Goal: Task Accomplishment & Management: Use online tool/utility

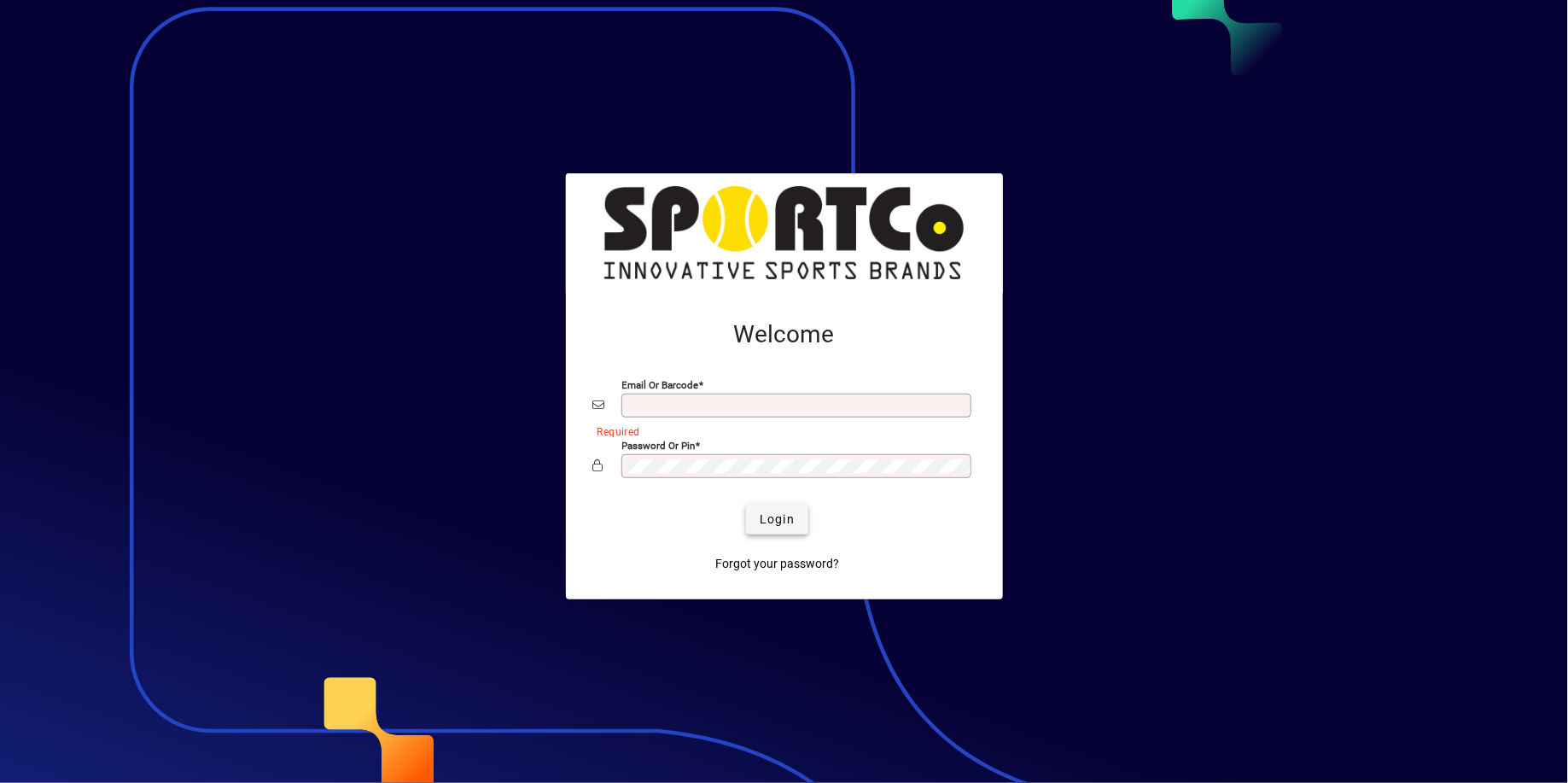
type input "**********"
click at [771, 514] on span "Login" at bounding box center [778, 519] width 35 height 18
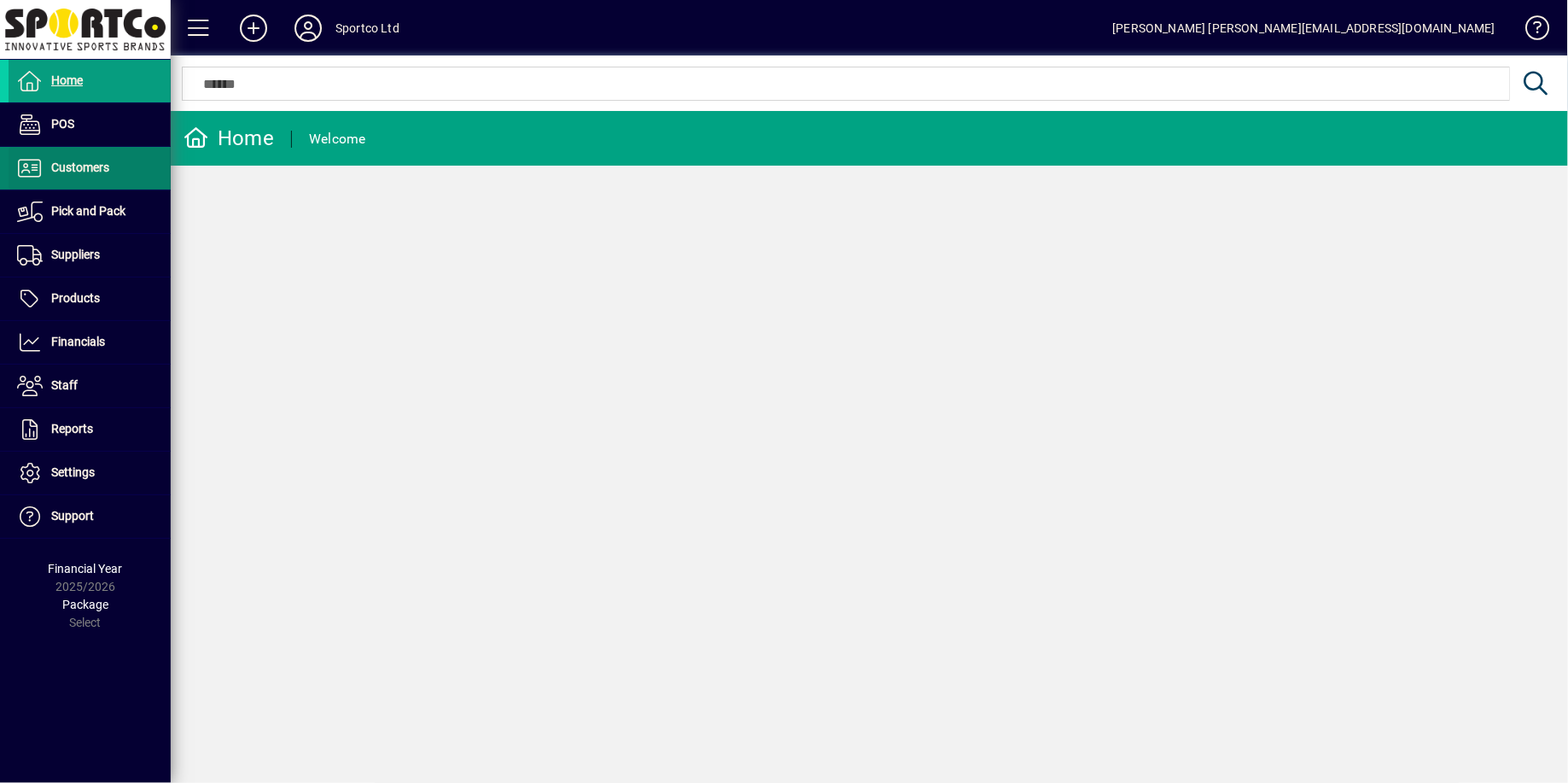
click at [91, 166] on span "Customers" at bounding box center [80, 167] width 58 height 14
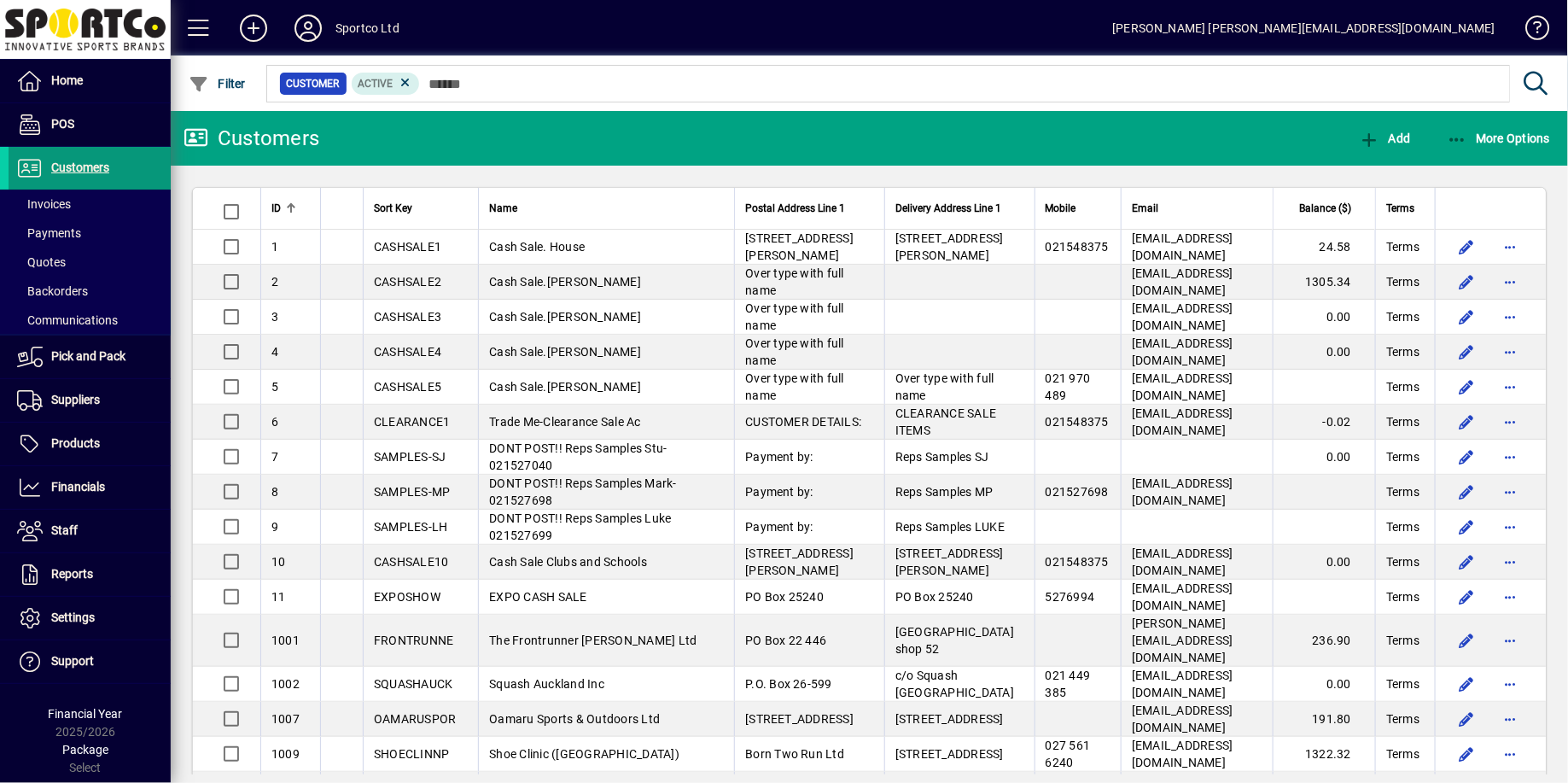
click at [92, 168] on span "Customers" at bounding box center [80, 167] width 58 height 14
click at [1500, 137] on span "More Options" at bounding box center [1499, 138] width 104 height 14
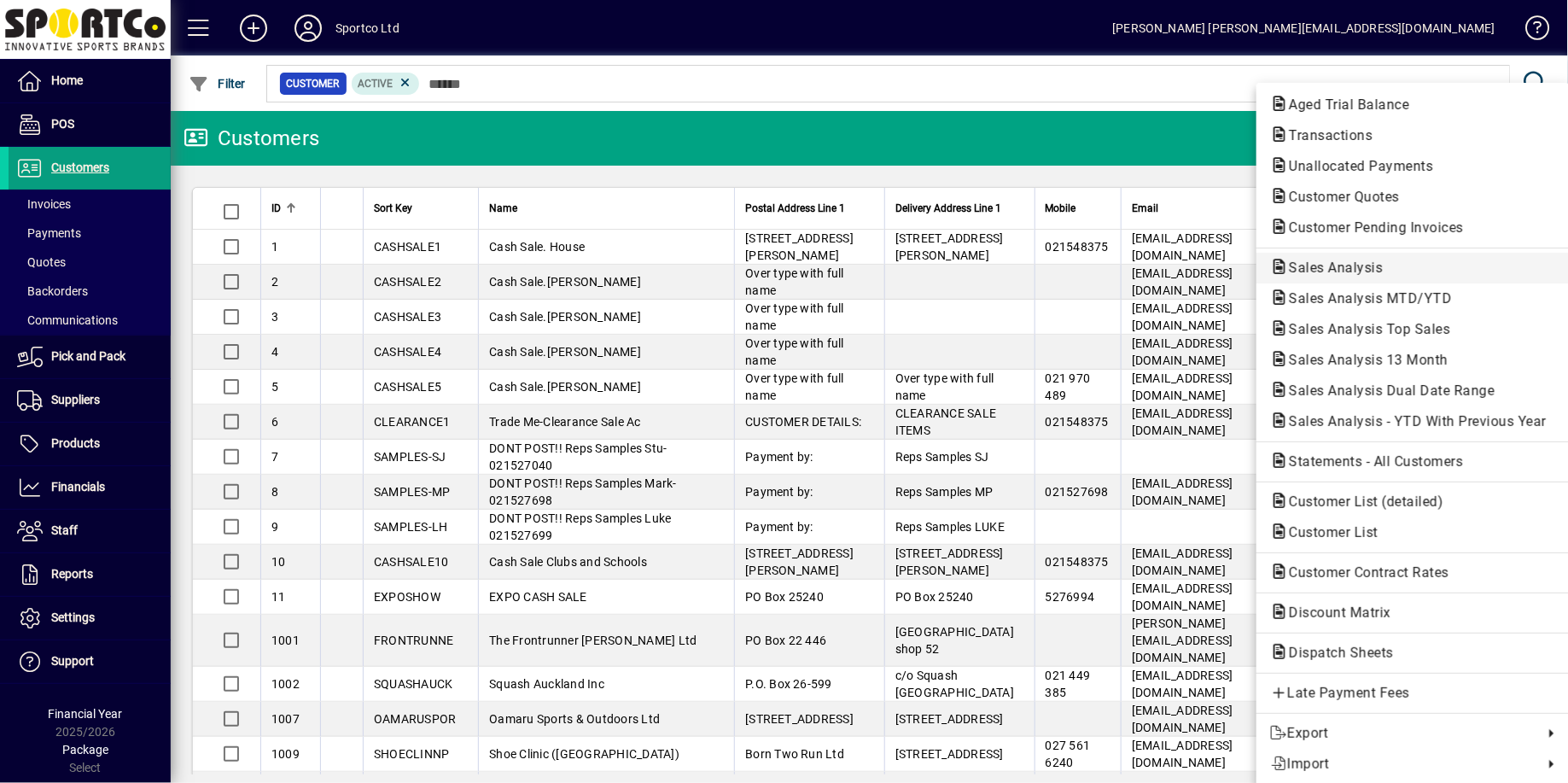
click at [1351, 267] on span "Sales Analysis" at bounding box center [1330, 267] width 122 height 16
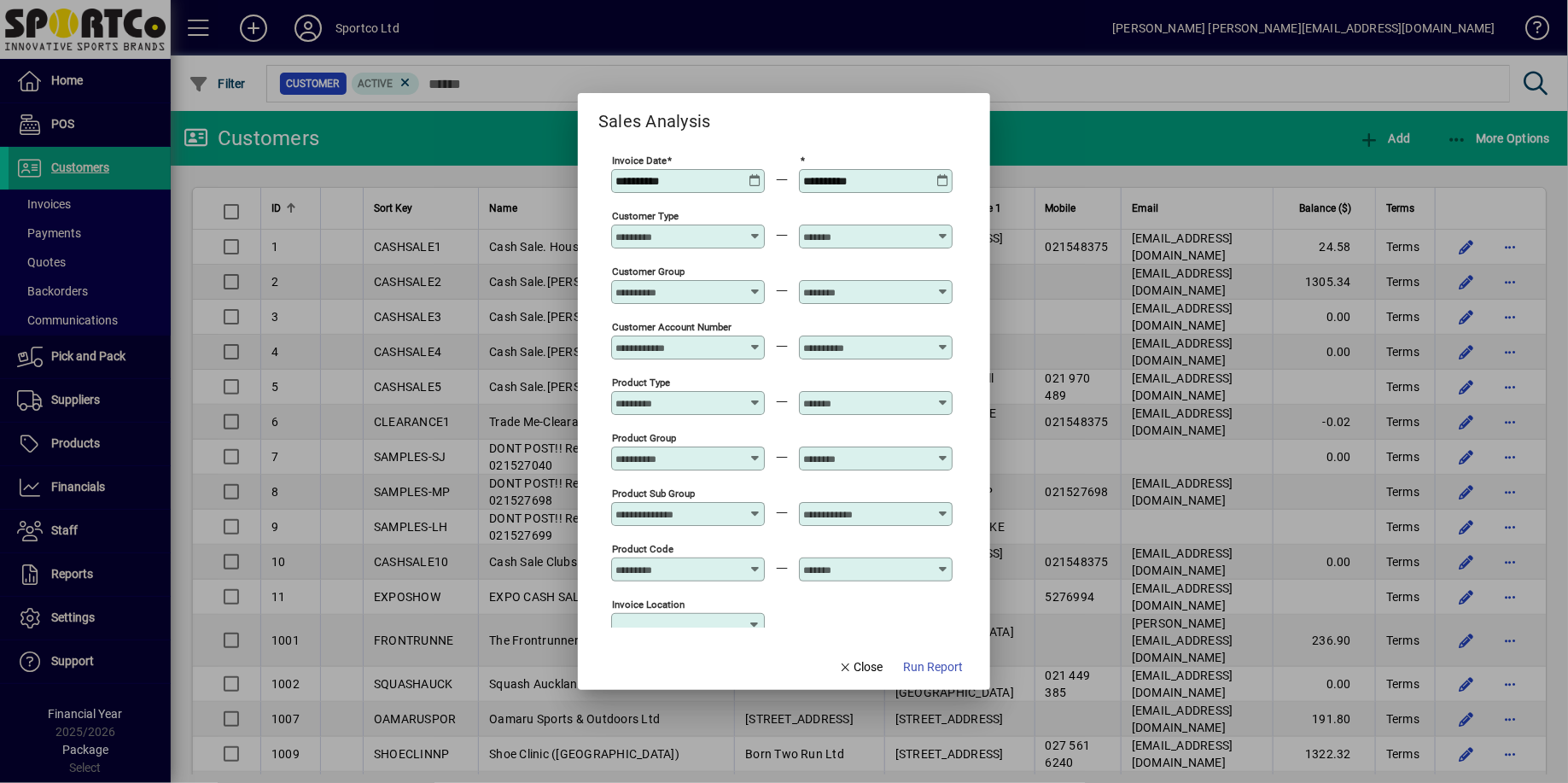
type input "**********"
click at [762, 174] on icon at bounding box center [755, 174] width 13 height 0
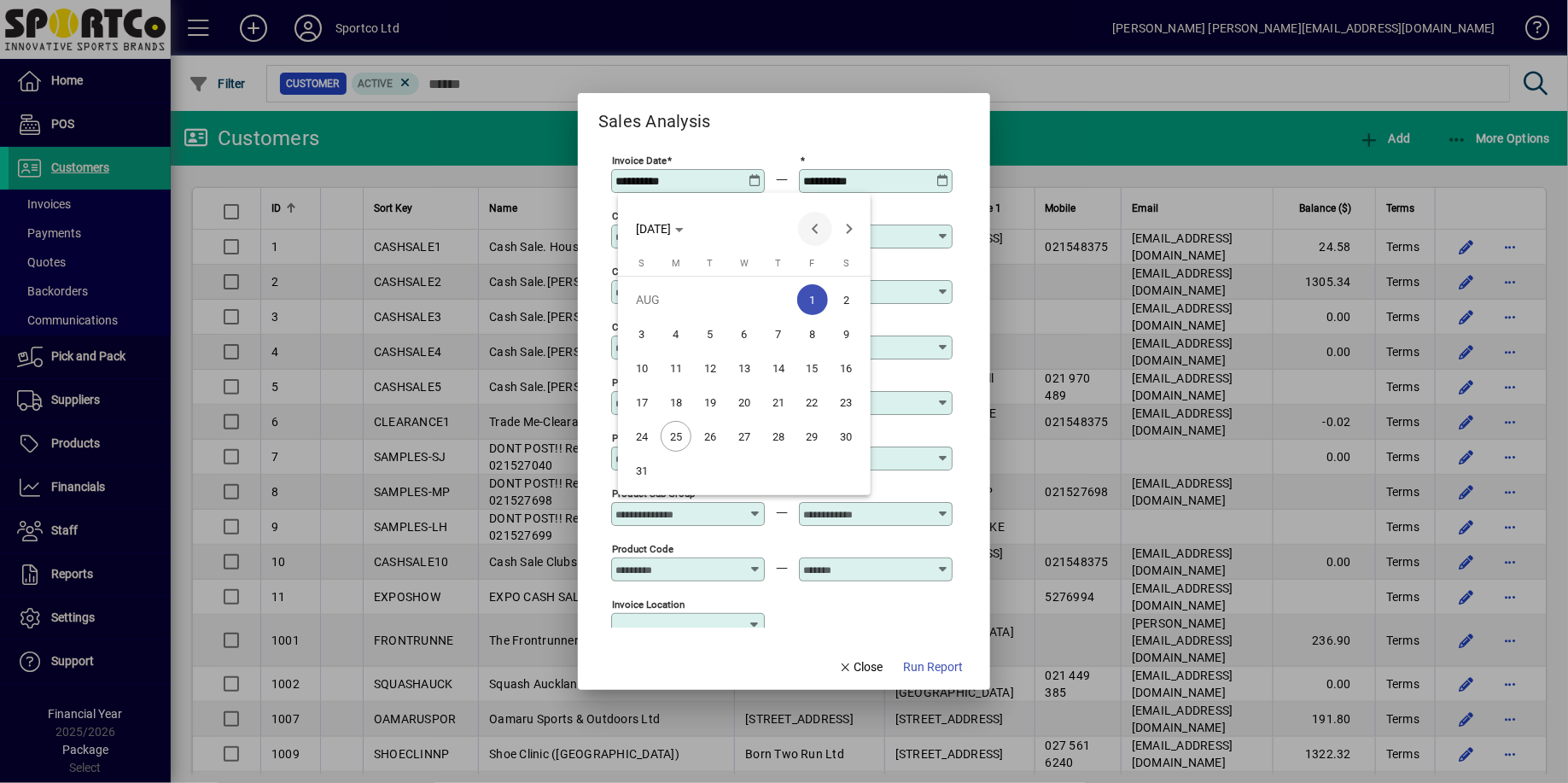
click at [814, 232] on span "Previous month" at bounding box center [815, 228] width 34 height 34
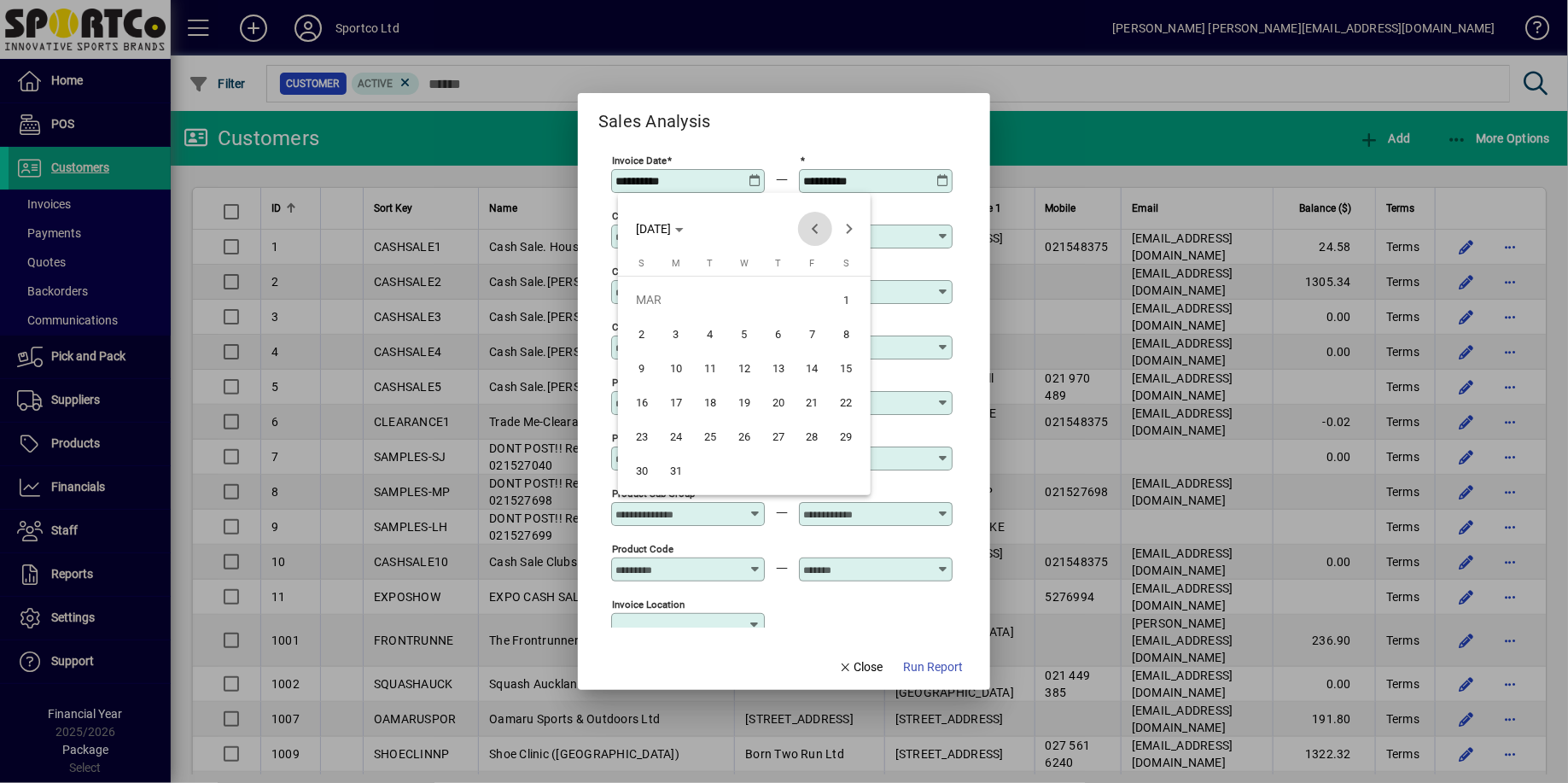
click at [814, 232] on span "Previous month" at bounding box center [815, 228] width 34 height 34
click at [738, 297] on span "1" at bounding box center [744, 299] width 31 height 31
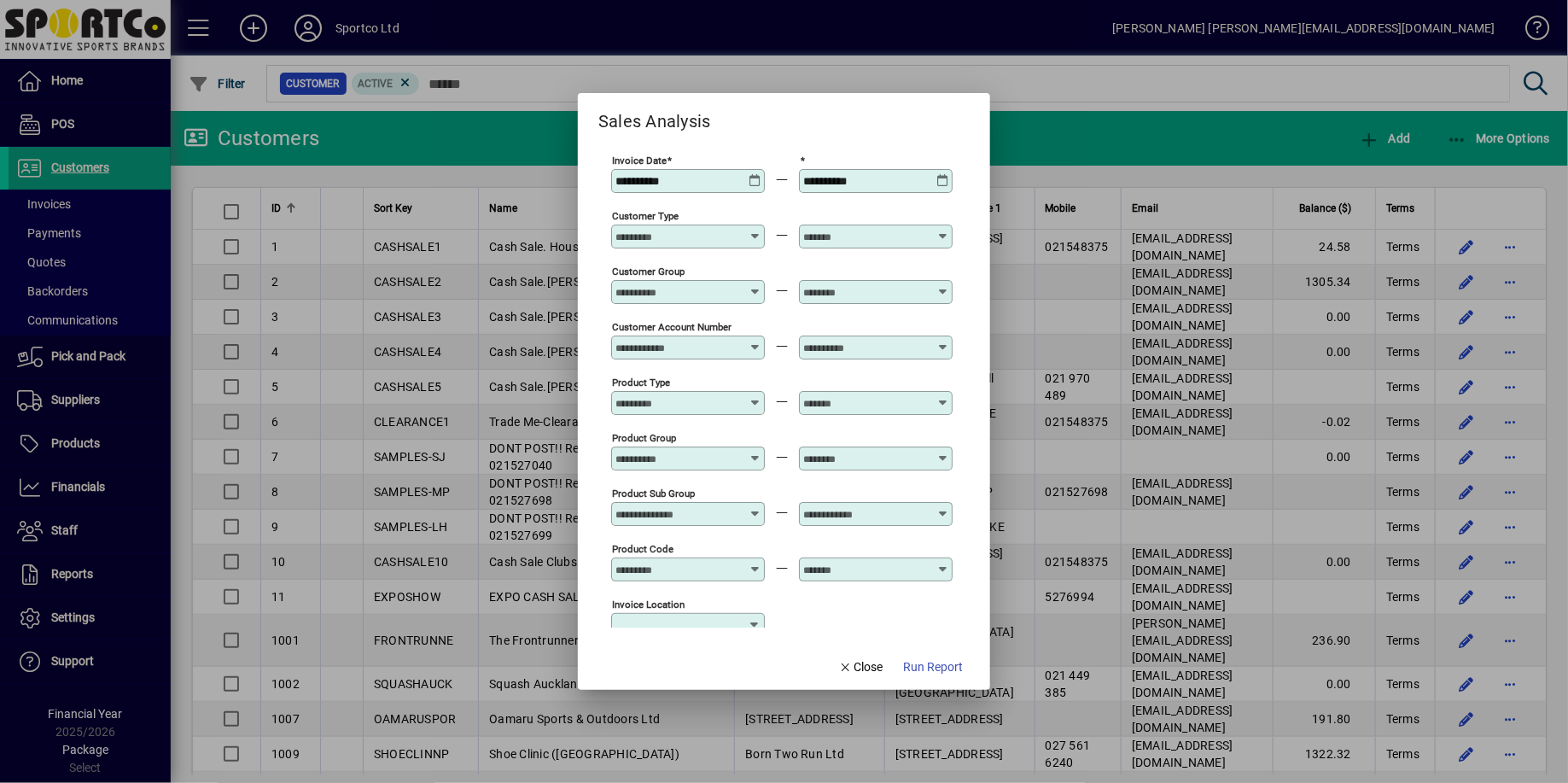
type input "**********"
click at [760, 452] on icon at bounding box center [755, 452] width 13 height 0
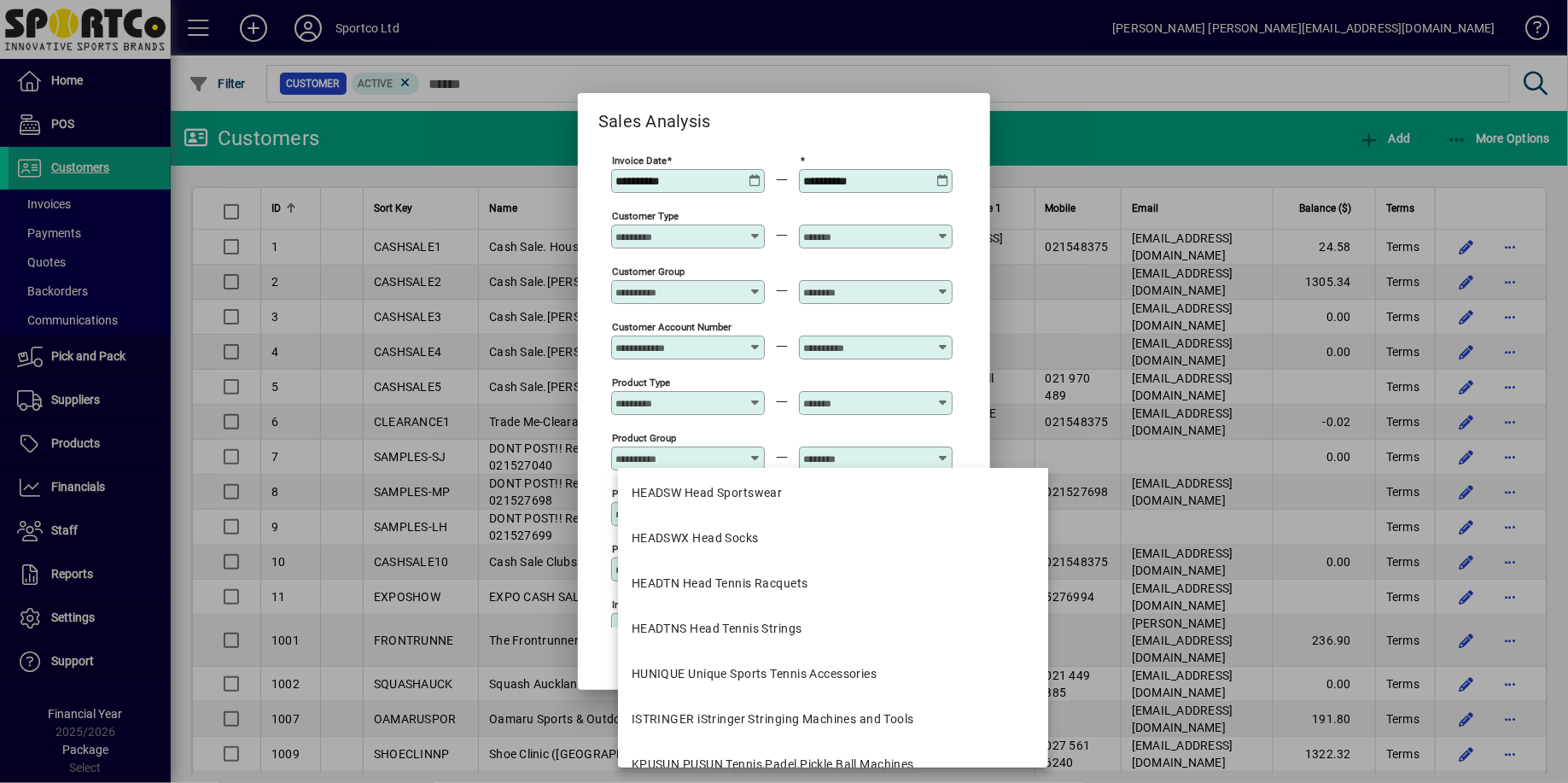
scroll to position [591, 0]
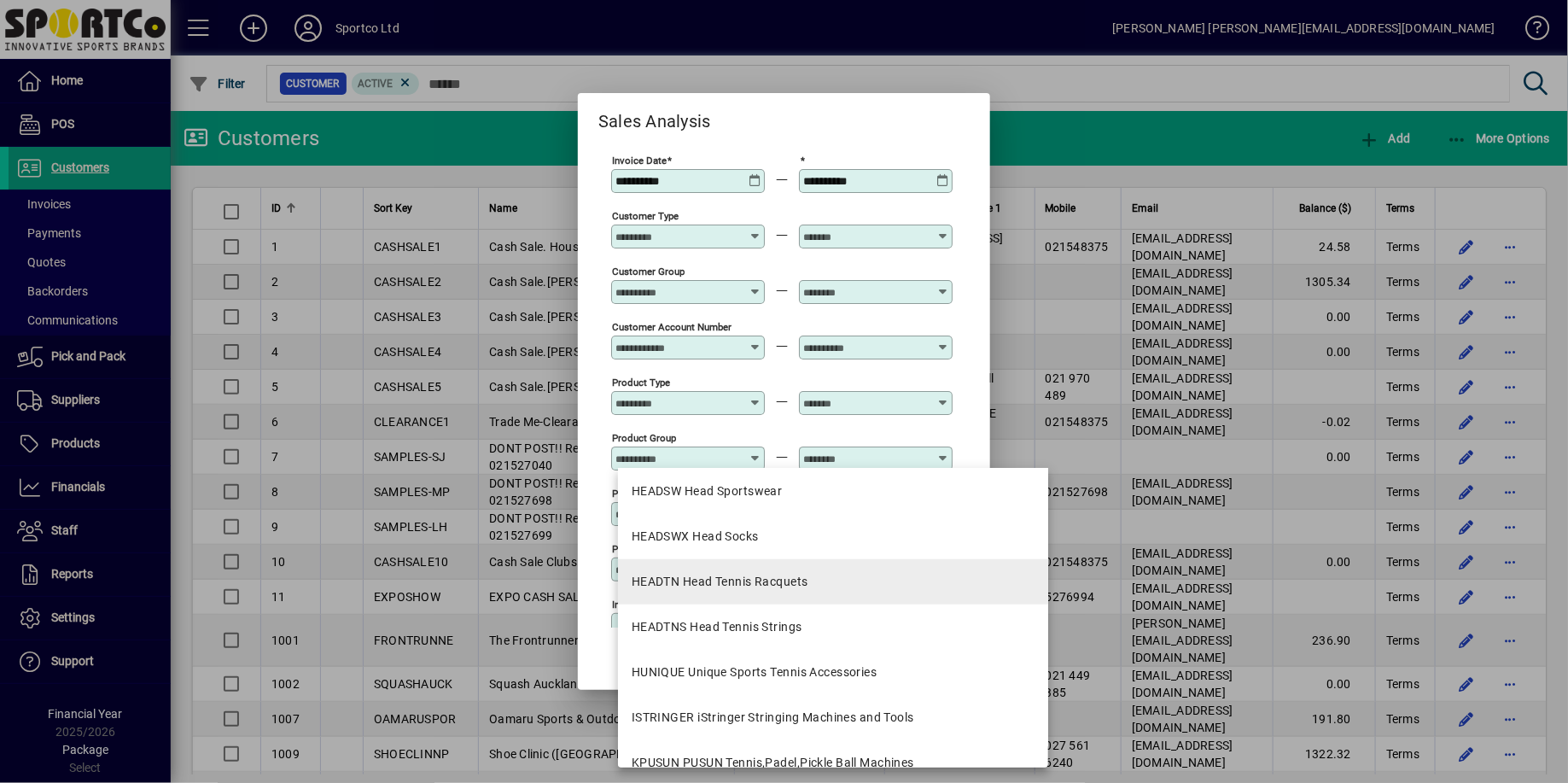
click at [730, 573] on div "HEADTN Head Tennis Racquets" at bounding box center [720, 581] width 176 height 18
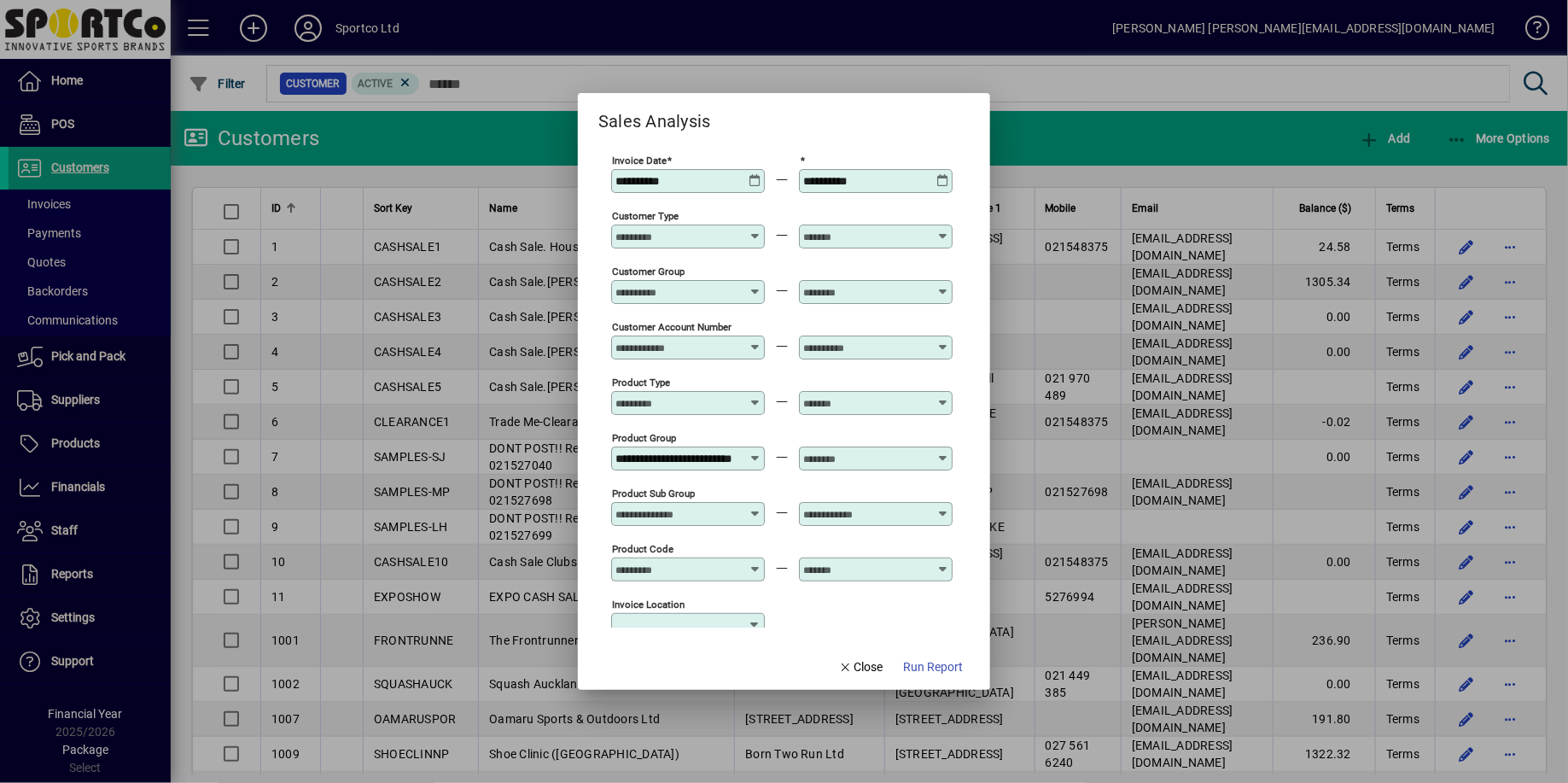
scroll to position [0, 49]
click at [761, 452] on icon at bounding box center [755, 452] width 12 height 0
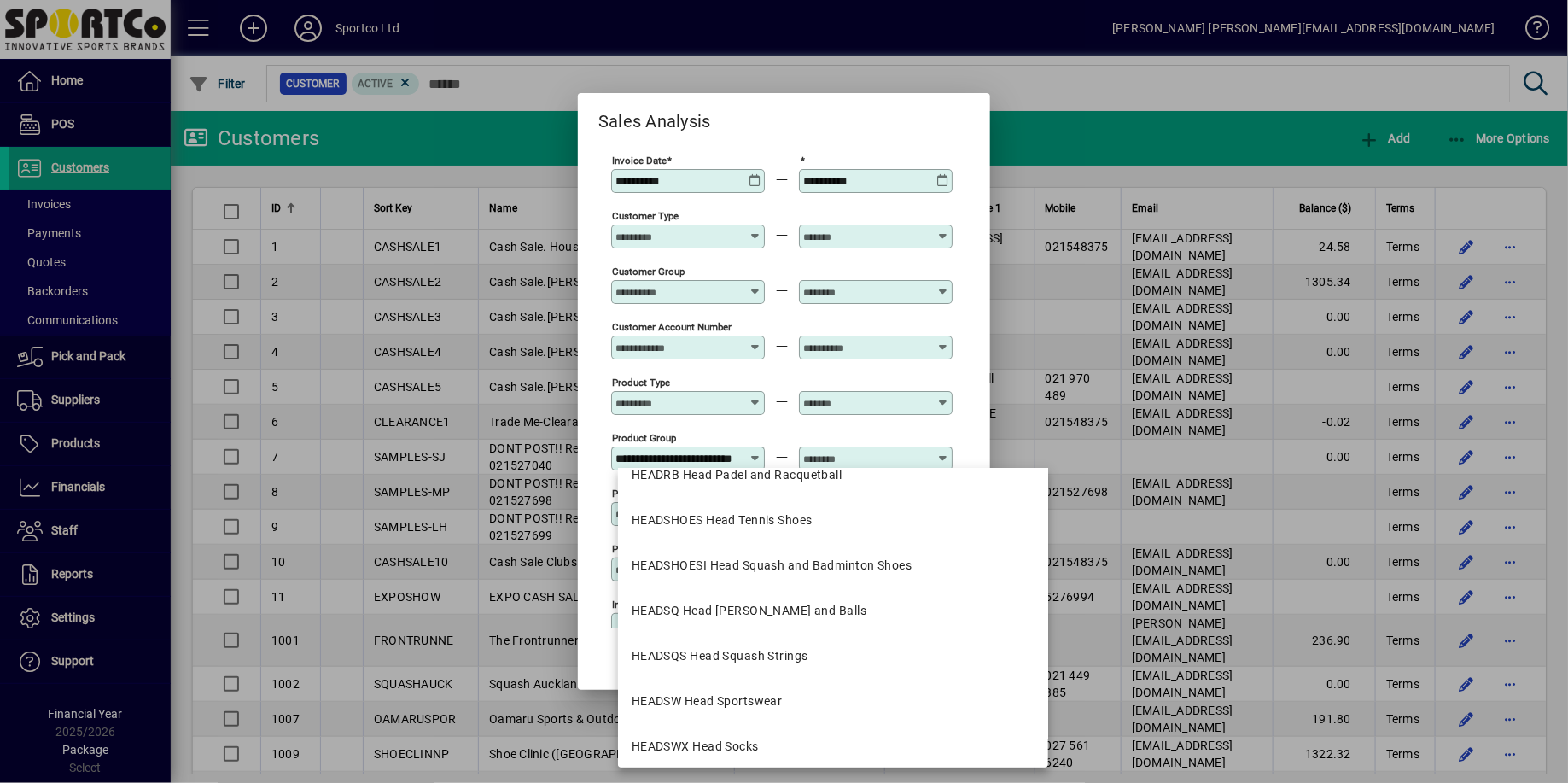
scroll to position [389, 0]
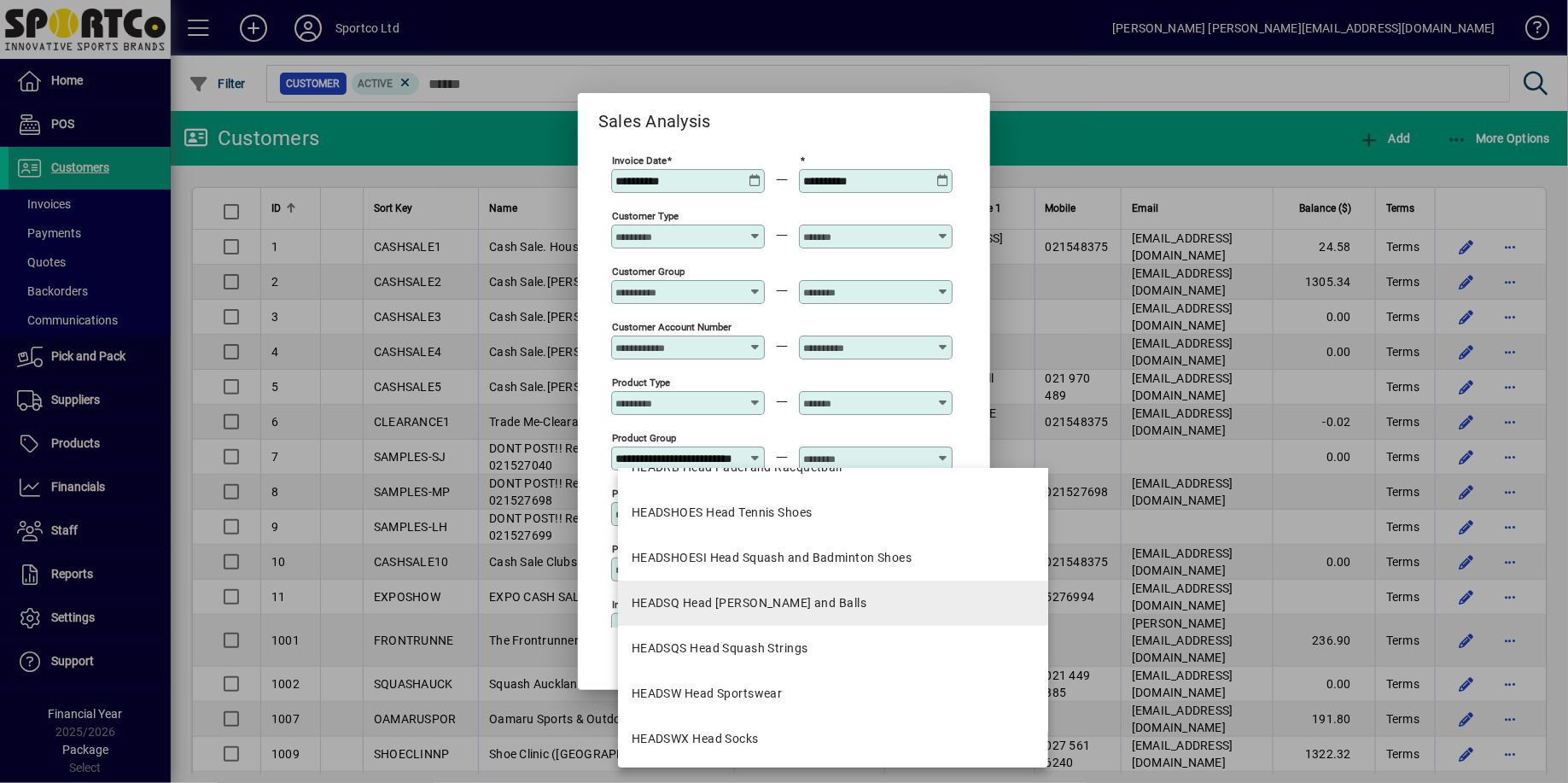
click at [713, 602] on div "HEADSQ Head [PERSON_NAME] and Balls" at bounding box center [749, 602] width 235 height 18
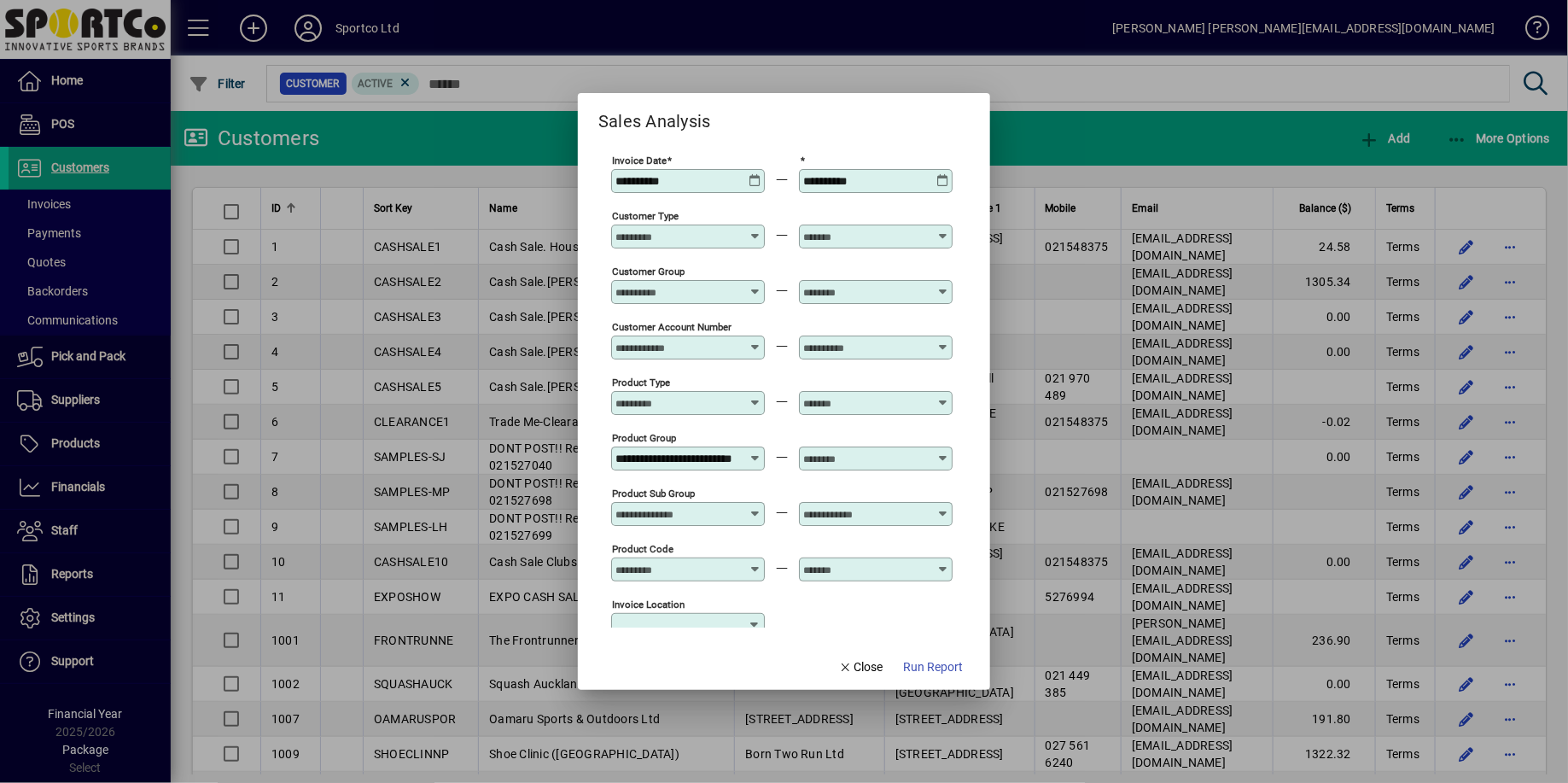
type input "**********"
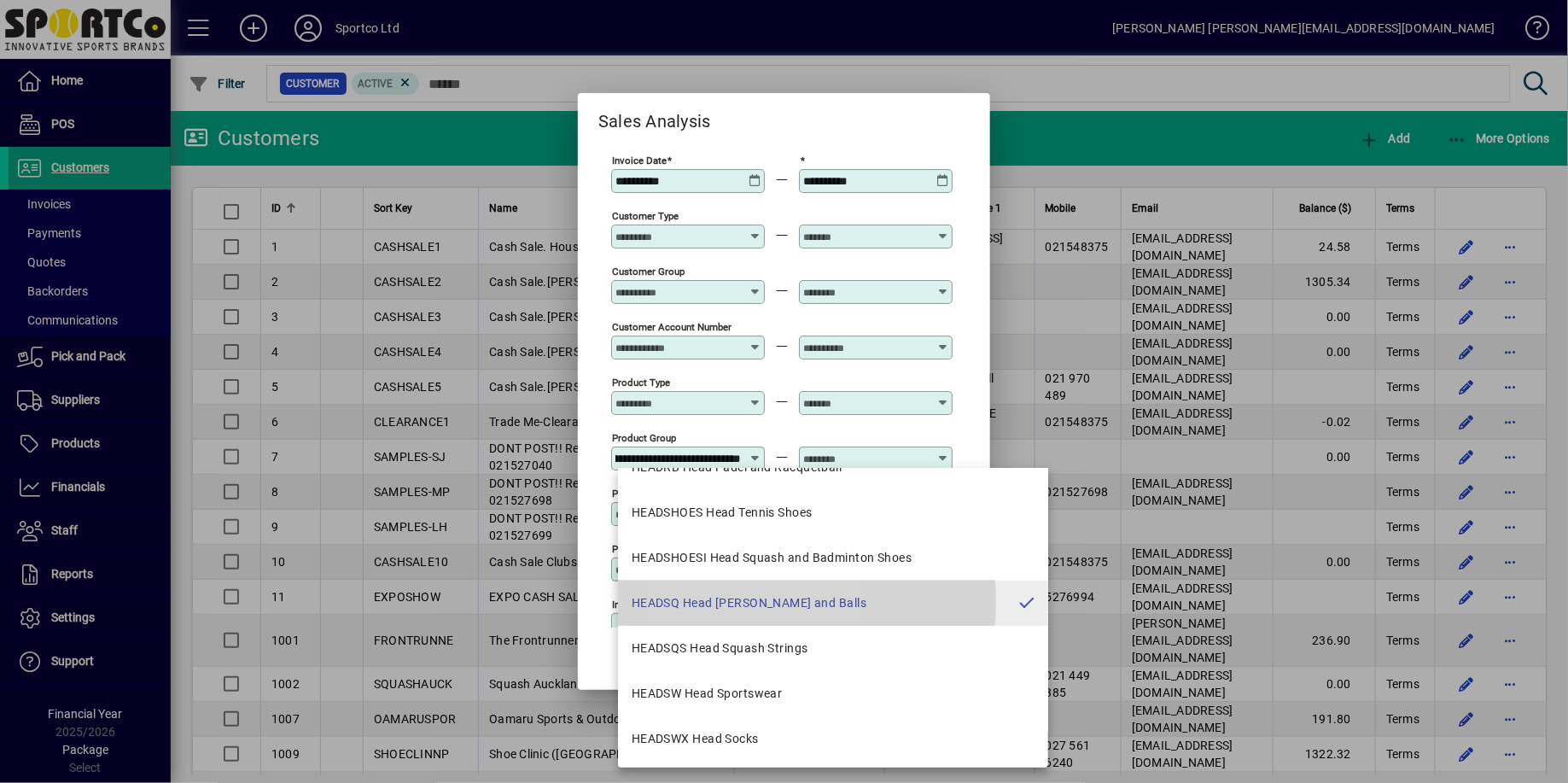
scroll to position [0, 108]
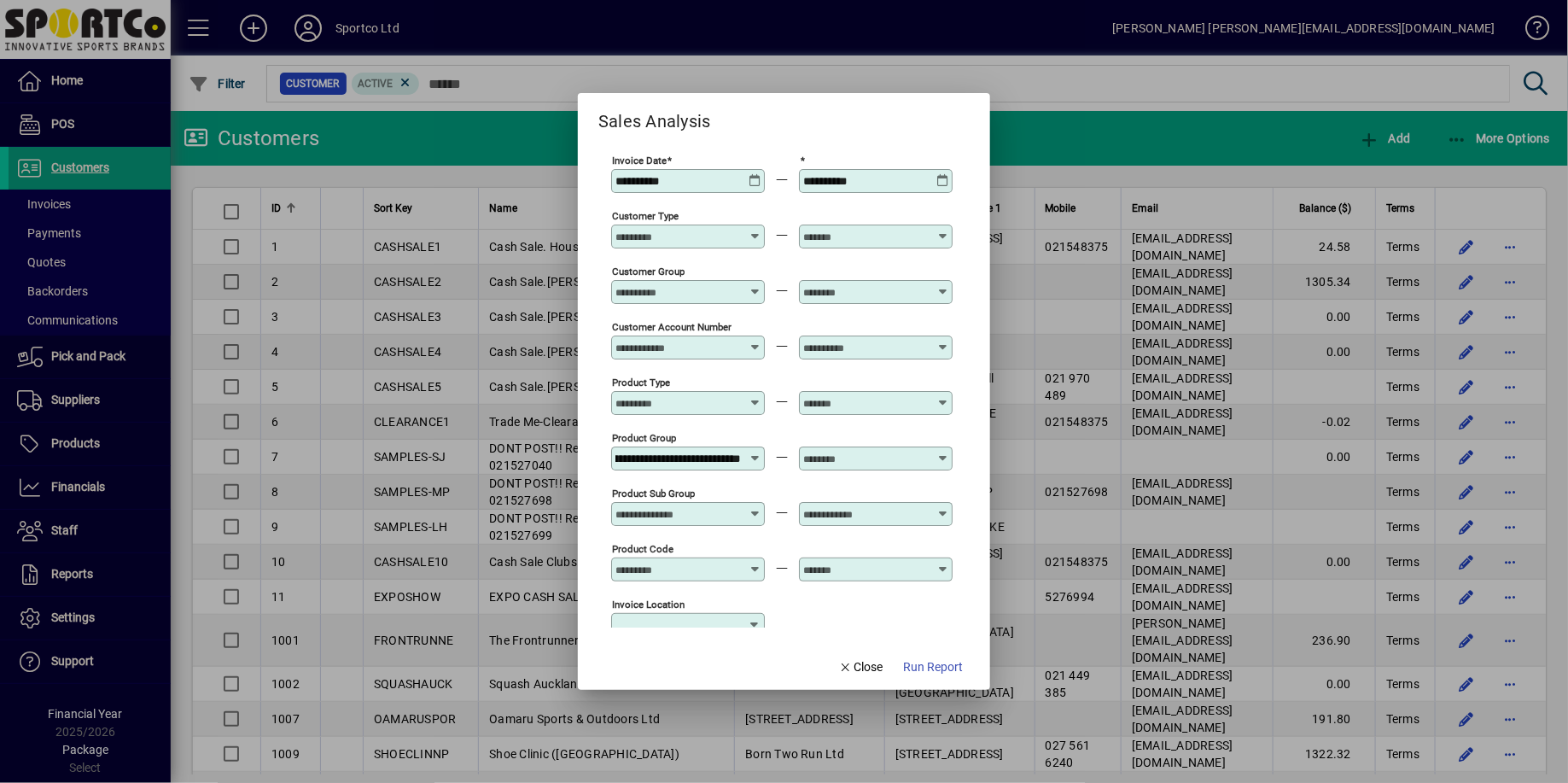
click at [949, 452] on icon at bounding box center [943, 452] width 13 height 0
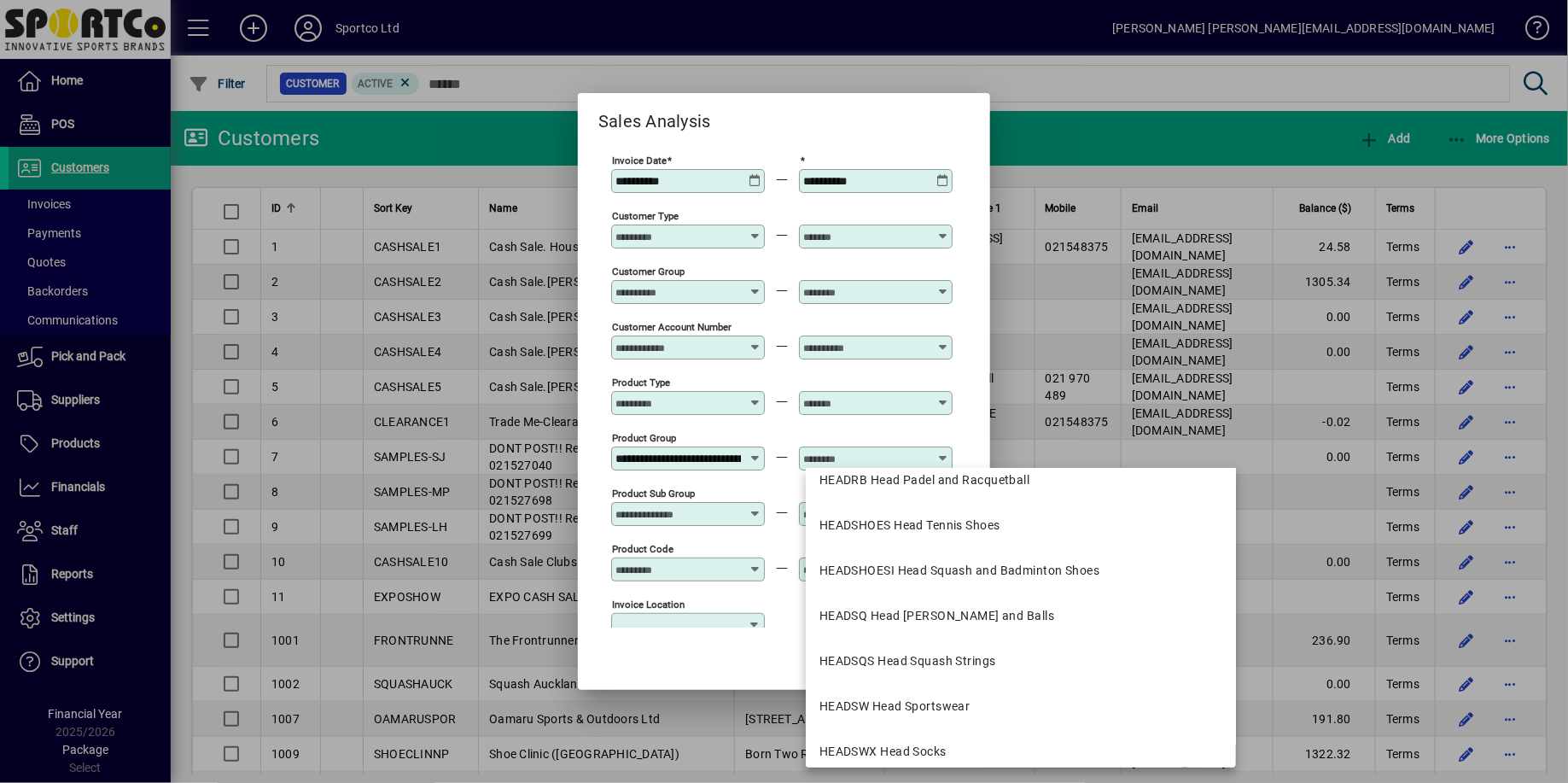
scroll to position [377, 0]
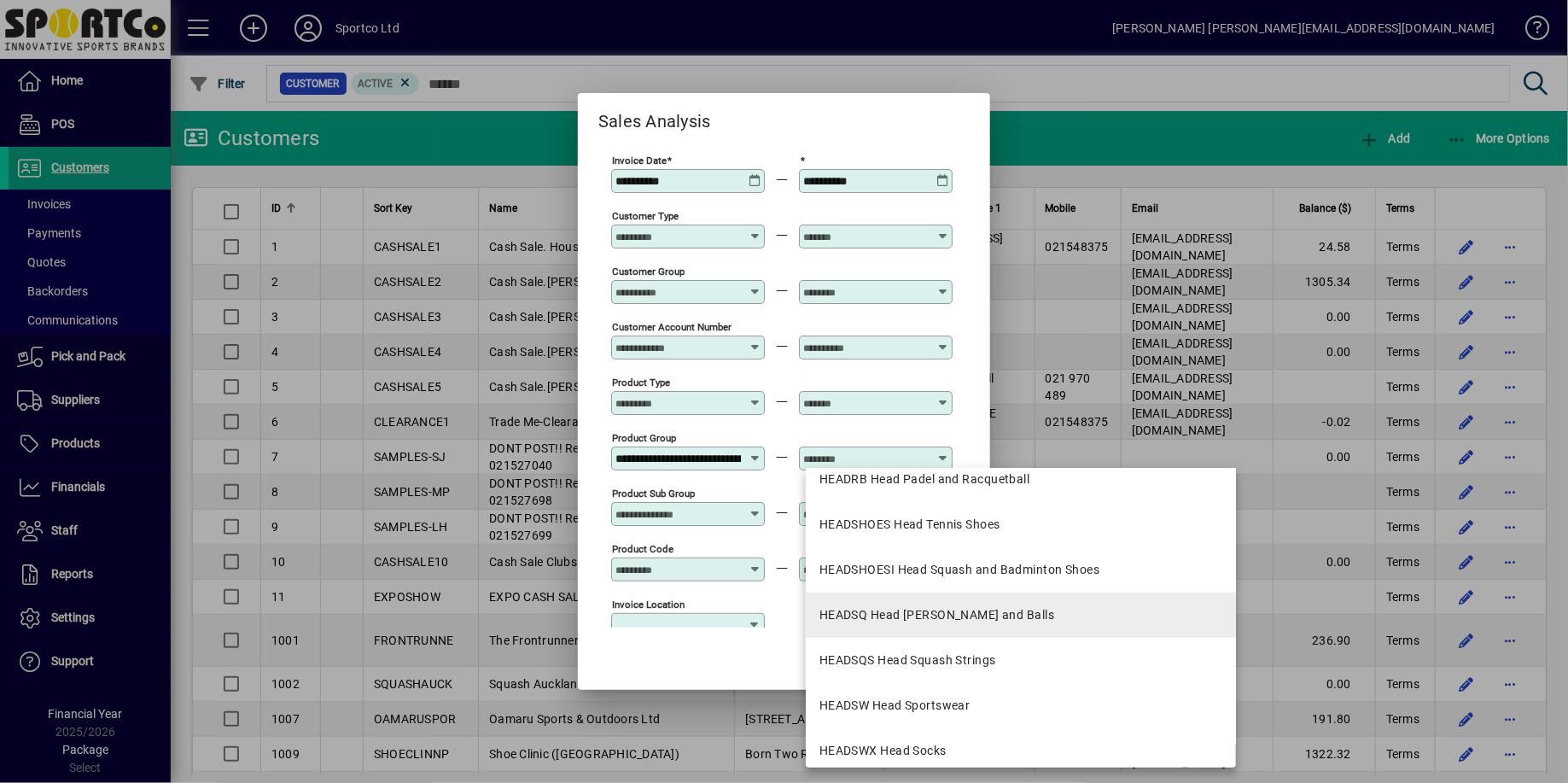
click at [910, 605] on mat-option "HEADSQ Head [PERSON_NAME] and Balls" at bounding box center [1022, 615] width 431 height 45
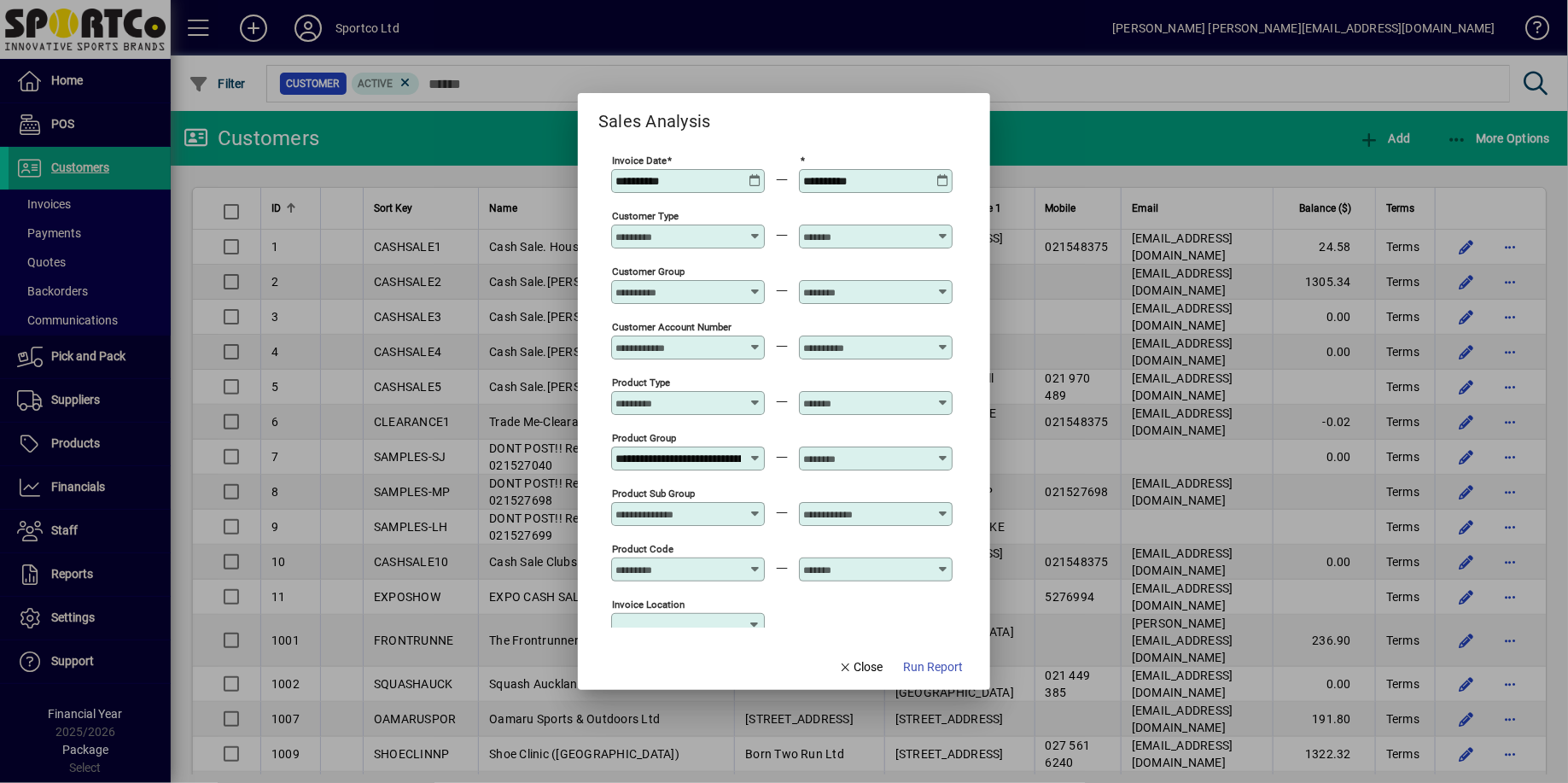
type input "**********"
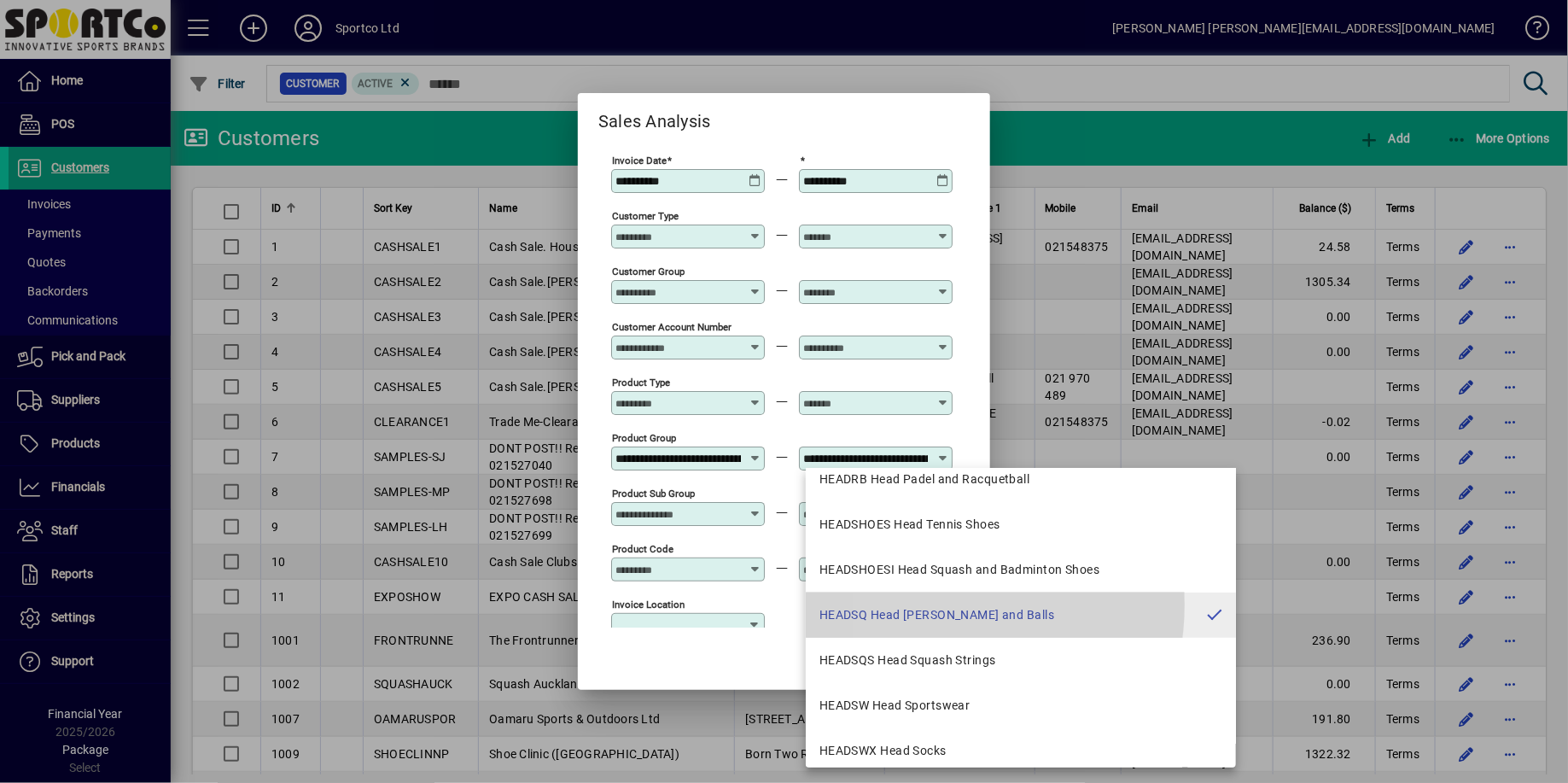
scroll to position [0, 108]
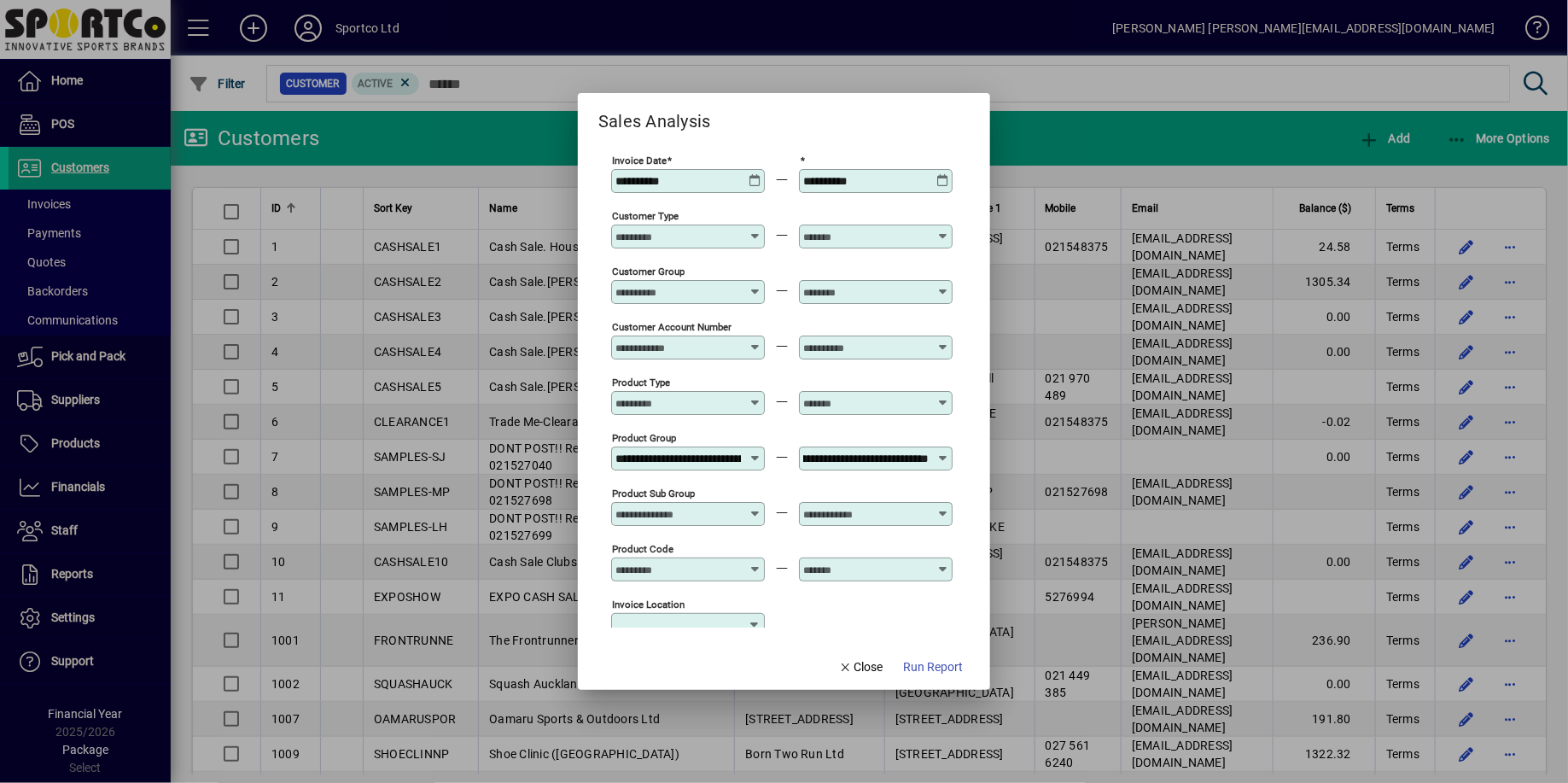
click at [732, 347] on input "Customer Account Number" at bounding box center [677, 347] width 124 height 14
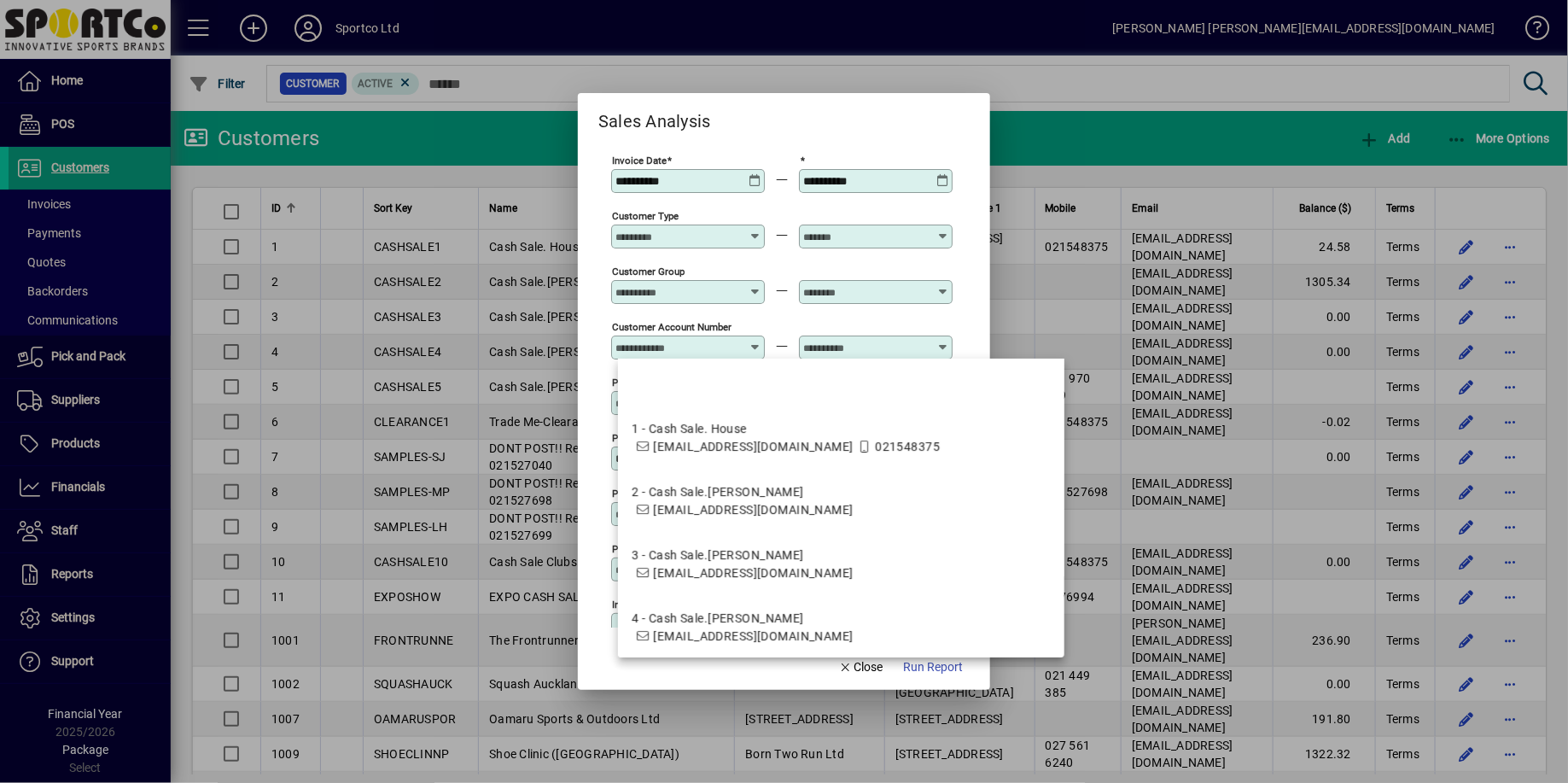
scroll to position [0, 0]
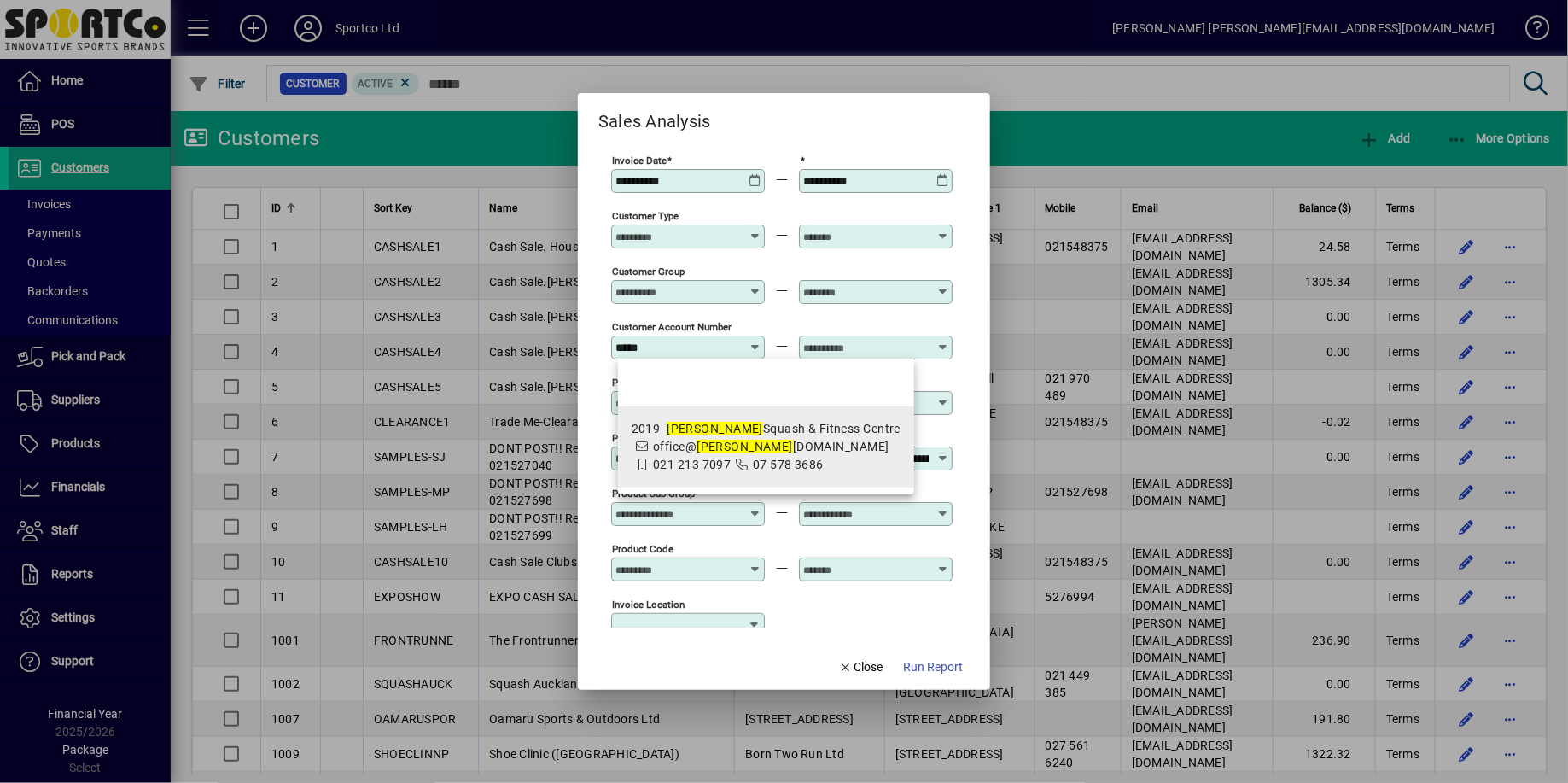
click at [706, 430] on div "2019 - [PERSON_NAME] & Fitness Centre" at bounding box center [766, 429] width 269 height 18
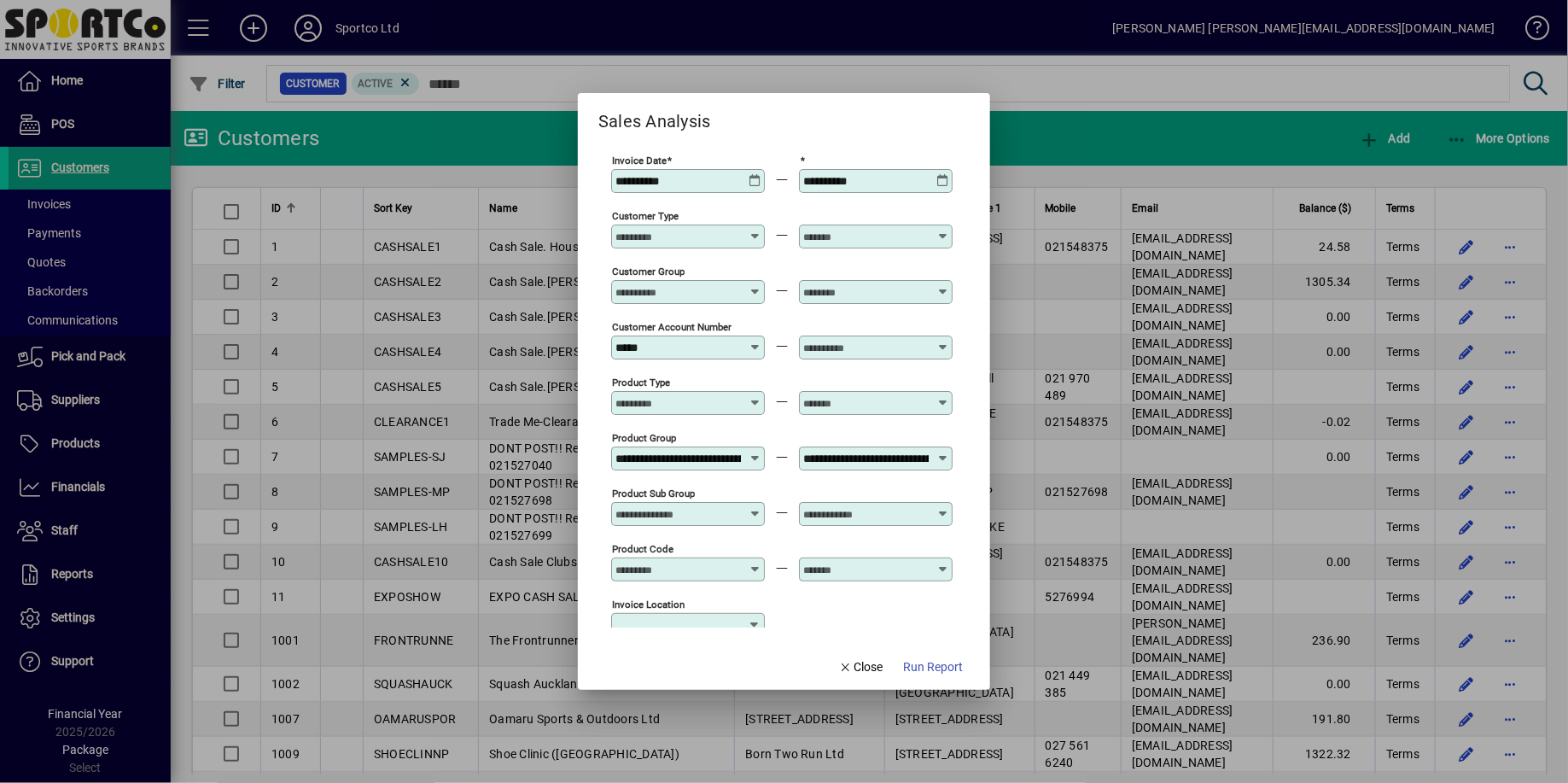
type input "**********"
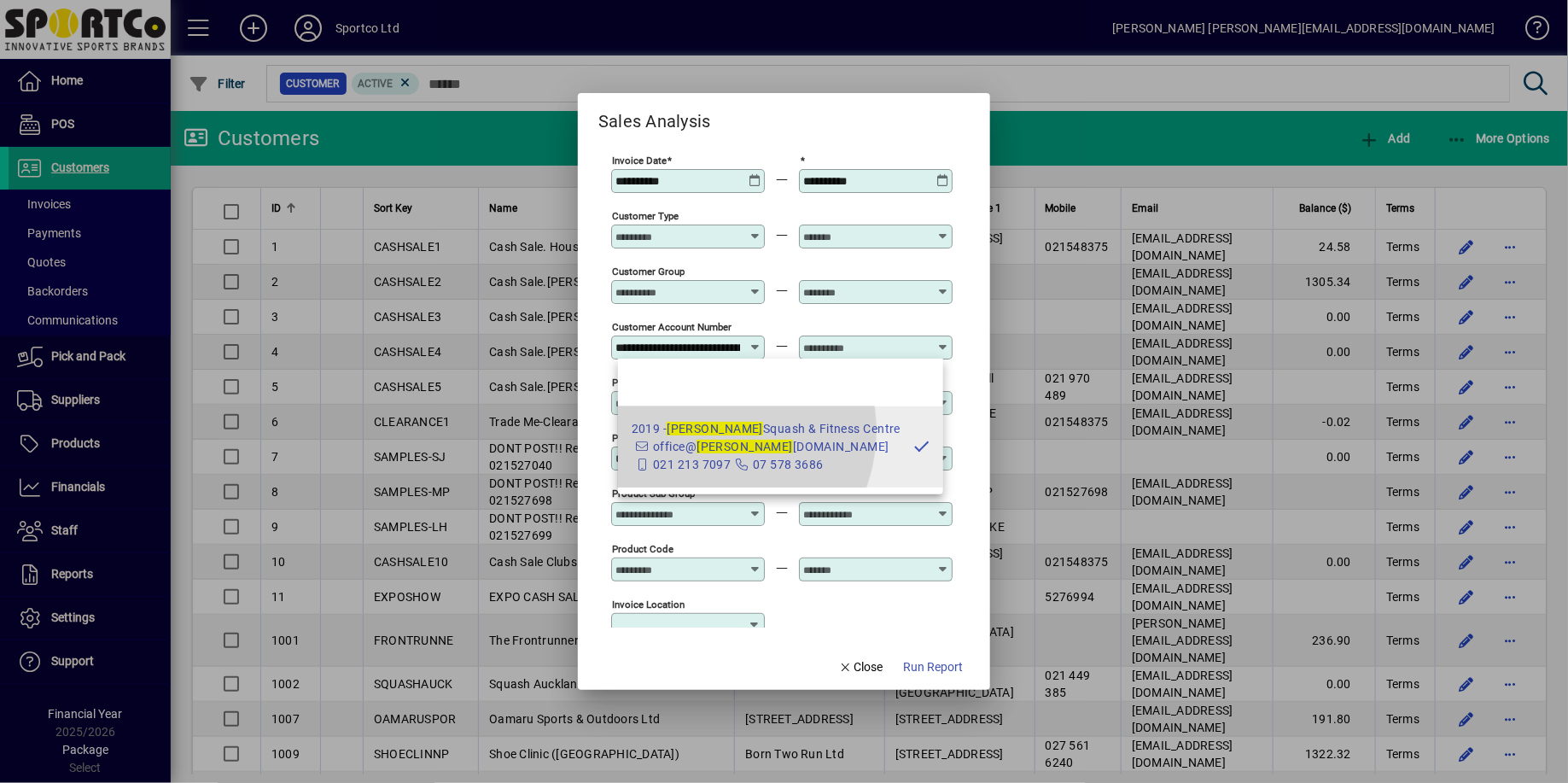
scroll to position [0, 84]
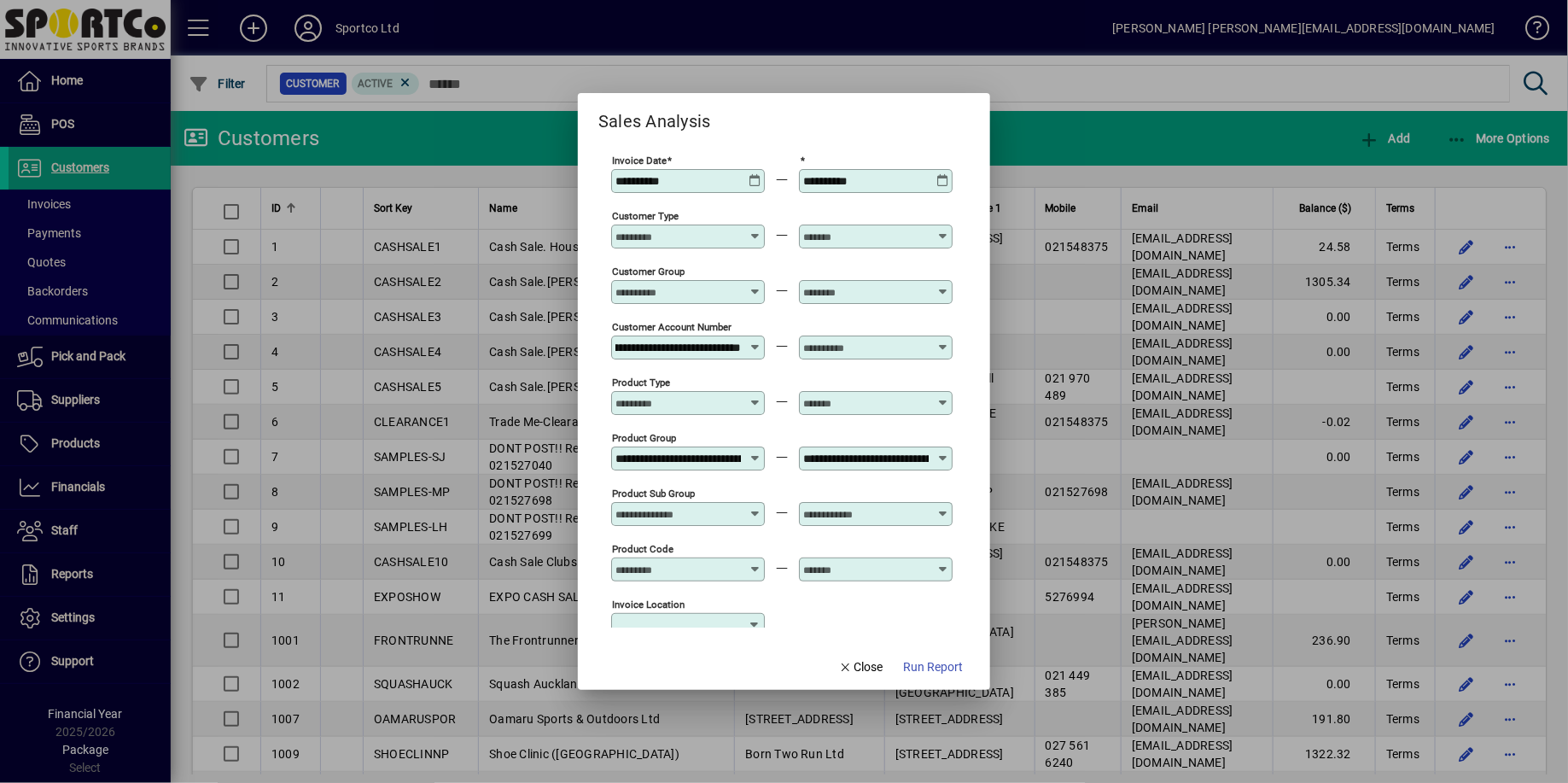
click at [913, 343] on input "text" at bounding box center [866, 347] width 124 height 14
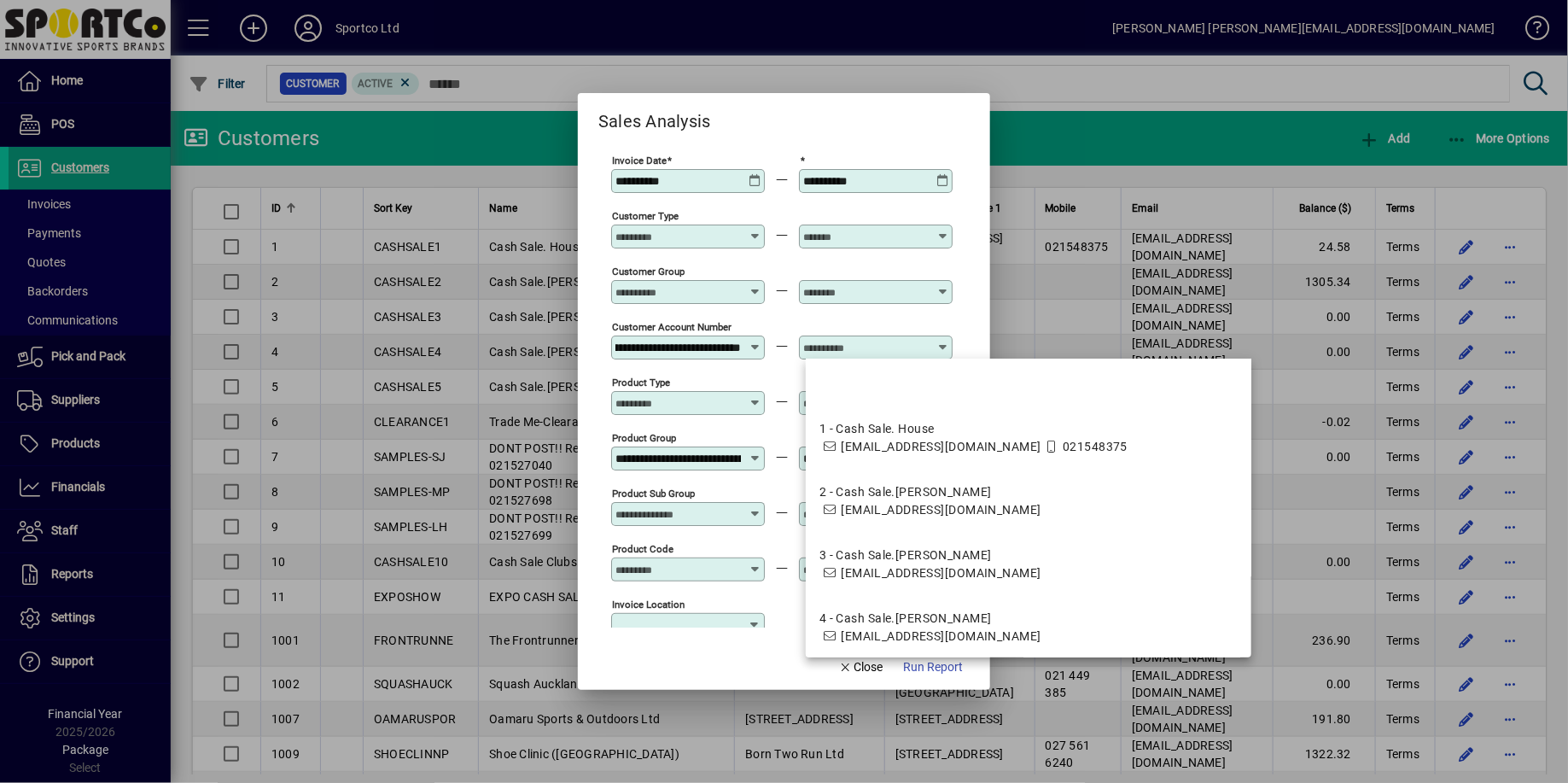
scroll to position [0, 0]
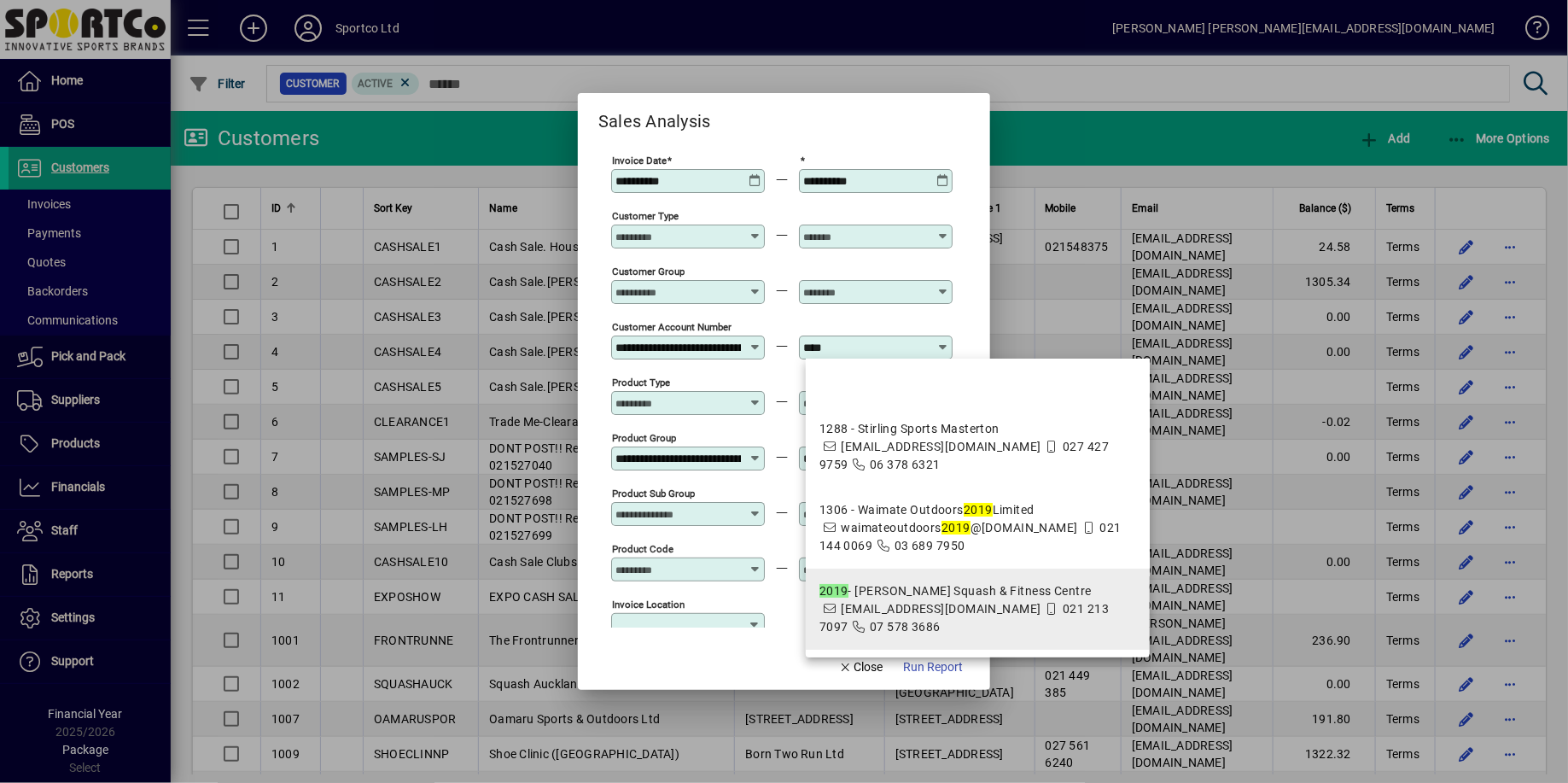
click at [865, 603] on span "[EMAIL_ADDRESS][DOMAIN_NAME]" at bounding box center [940, 609] width 199 height 14
type input "**********"
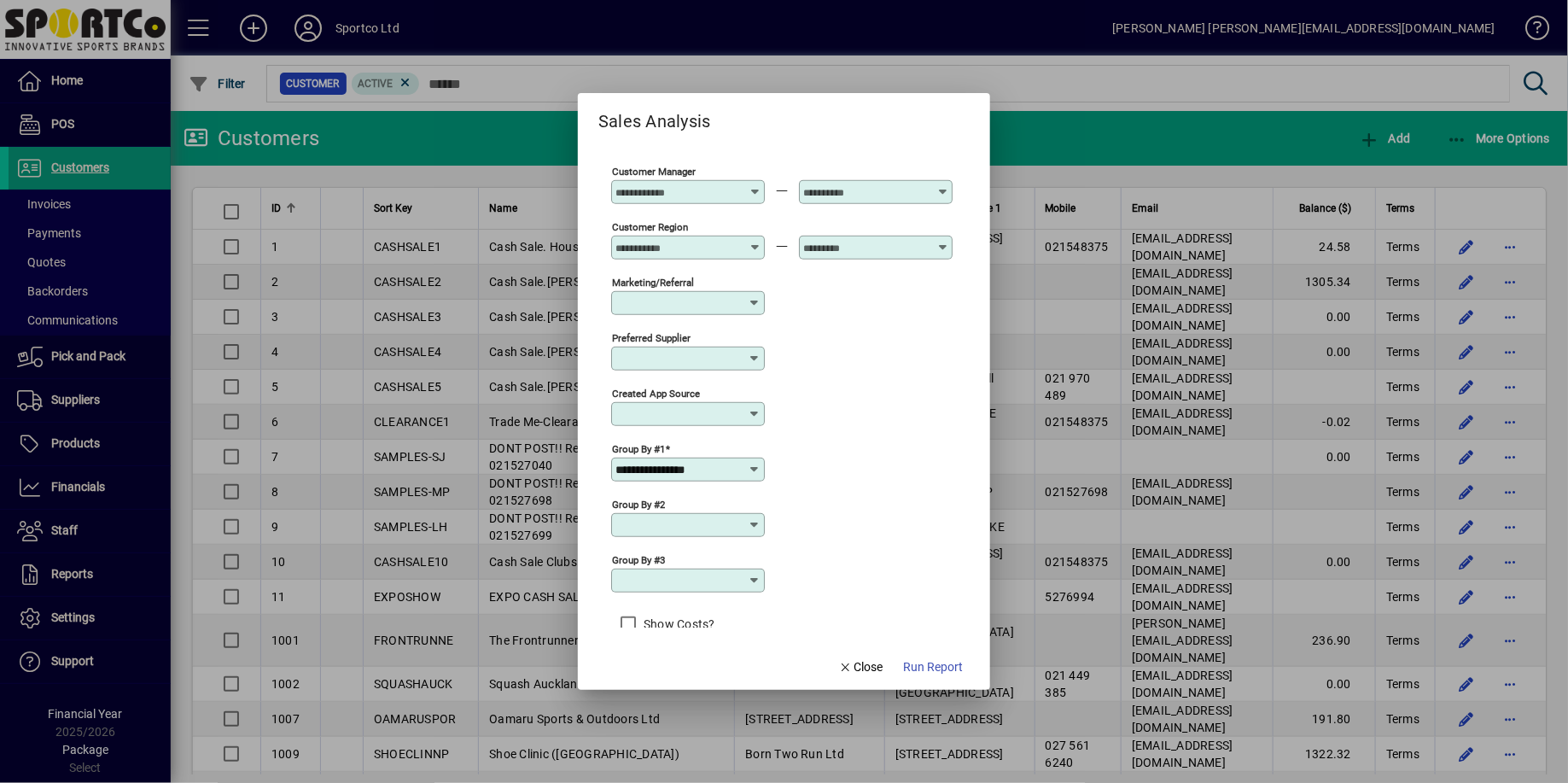
scroll to position [554, 0]
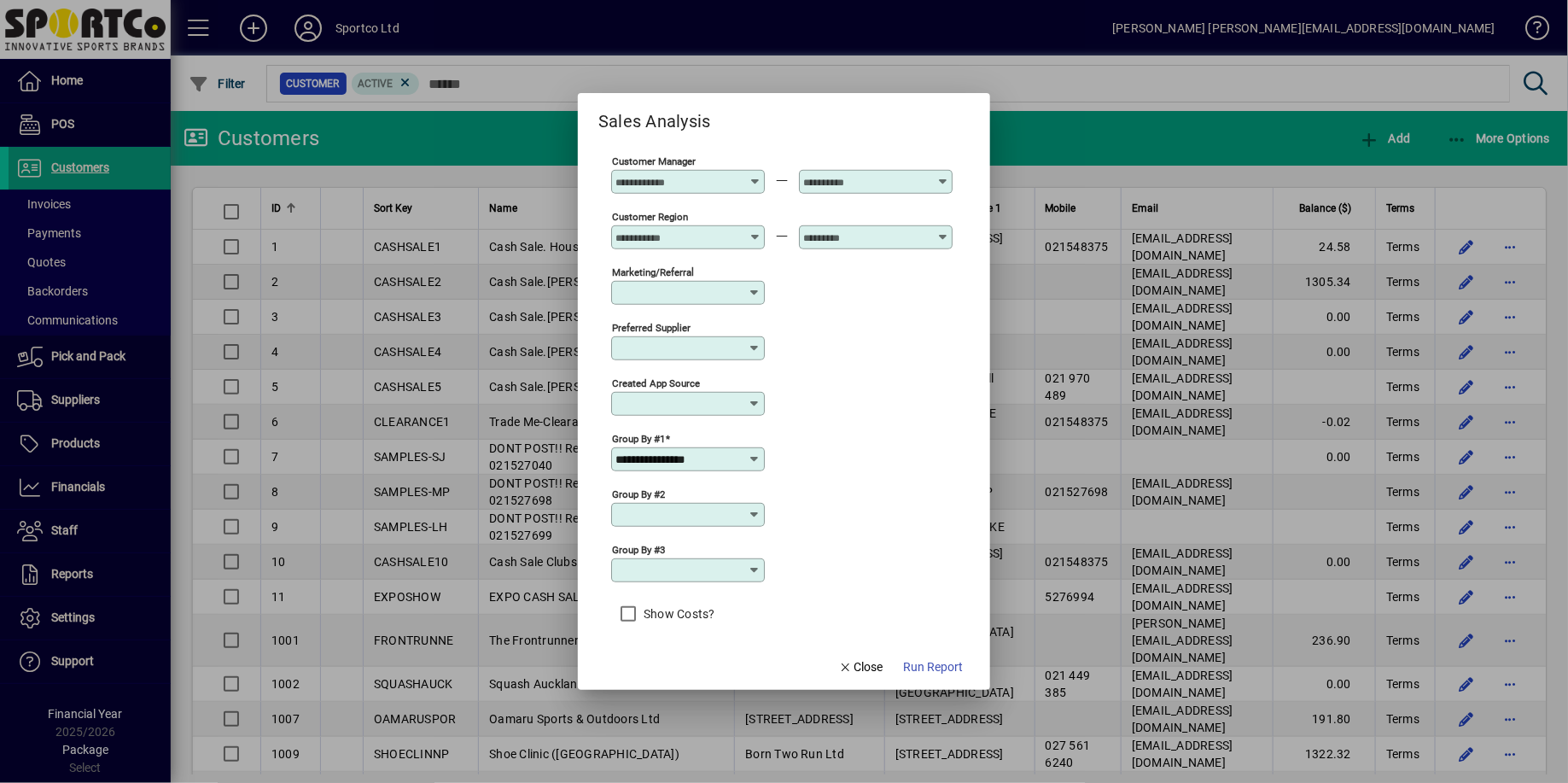
click at [762, 508] on icon at bounding box center [754, 515] width 14 height 14
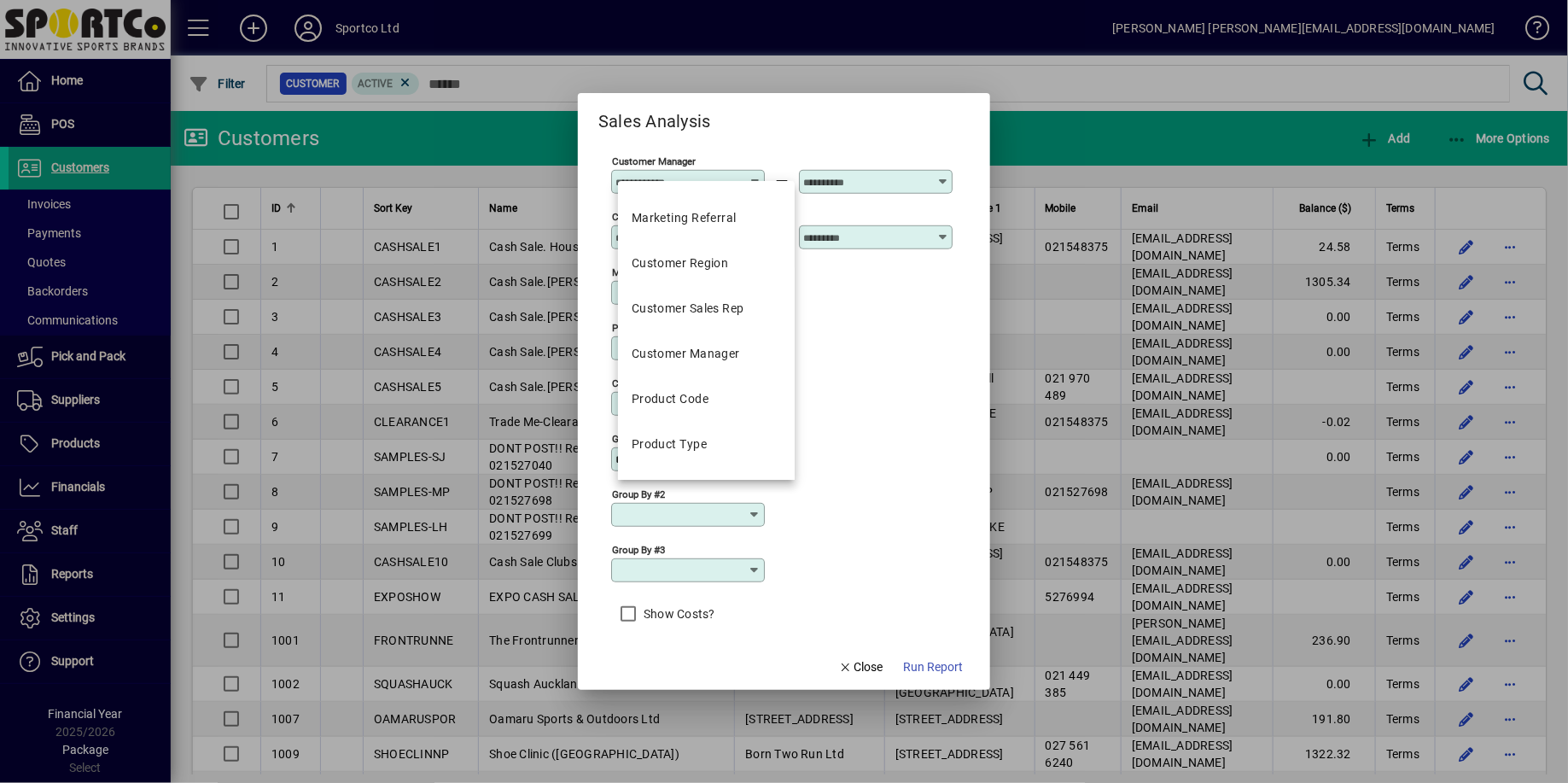
scroll to position [353, 0]
click at [712, 404] on mat-option "Product Code" at bounding box center [706, 396] width 176 height 45
type input "**********"
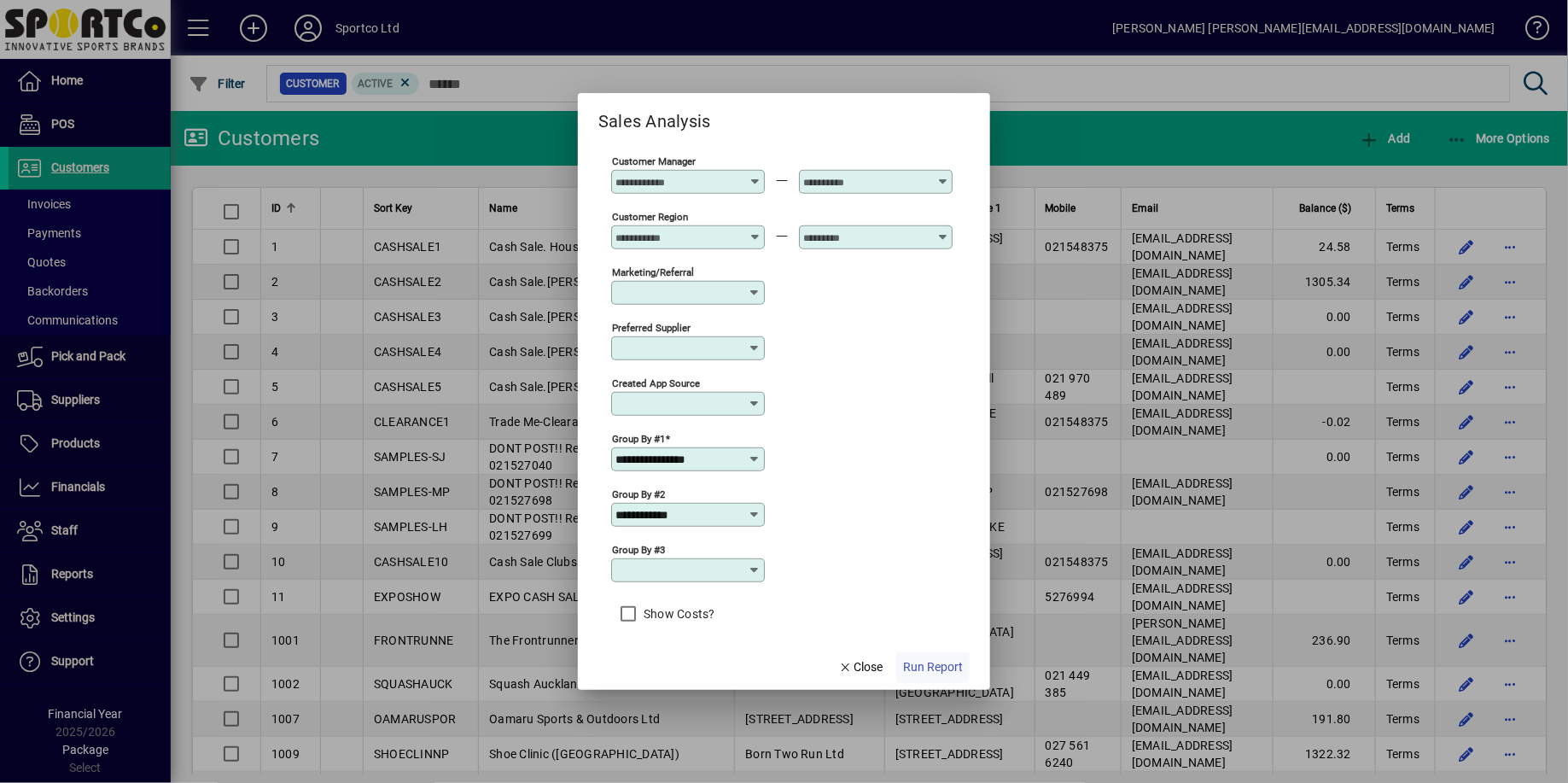
click at [932, 669] on span "Run Report" at bounding box center [933, 666] width 59 height 18
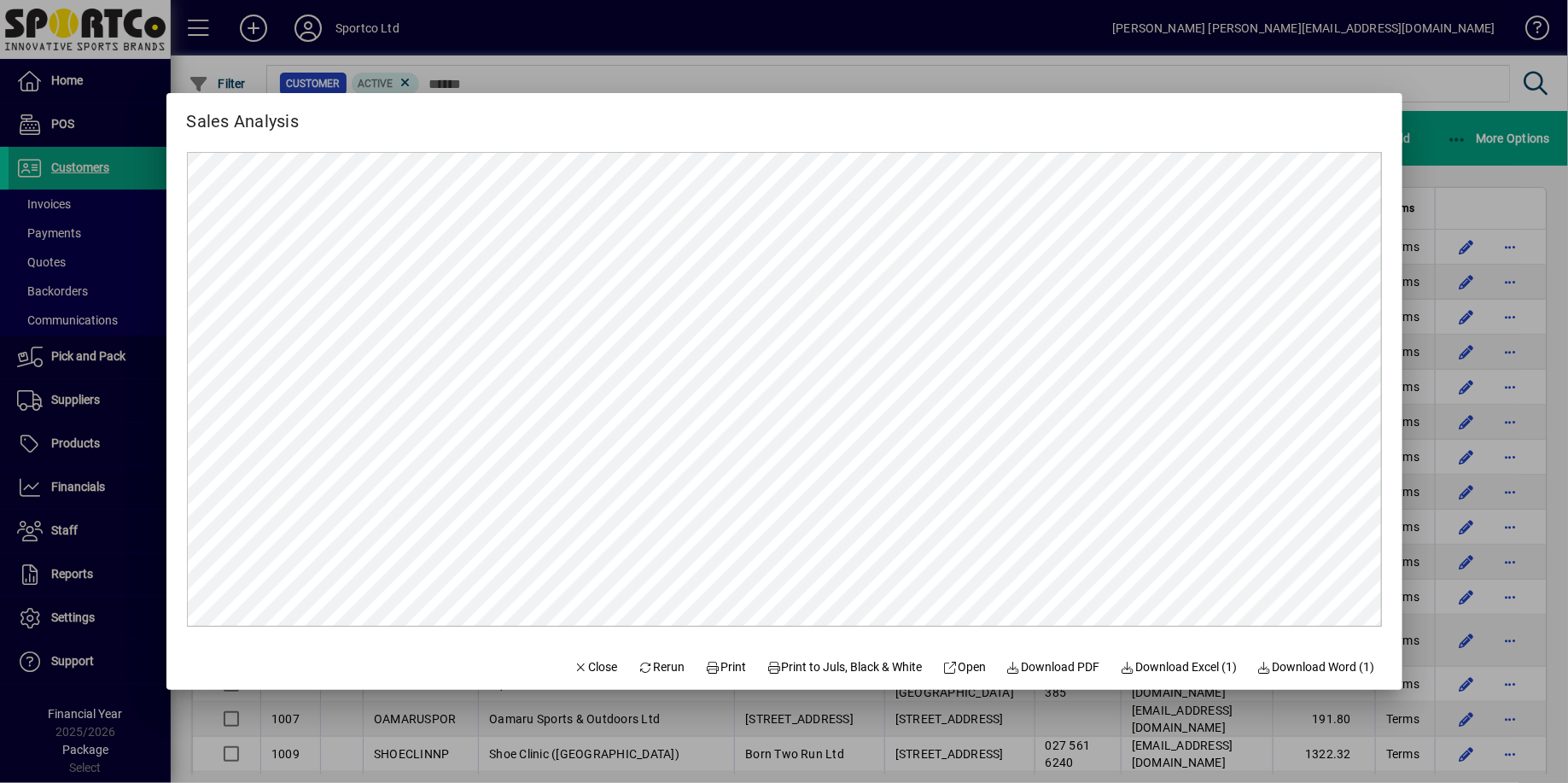
scroll to position [0, 0]
click at [573, 669] on span "Close" at bounding box center [596, 666] width 45 height 18
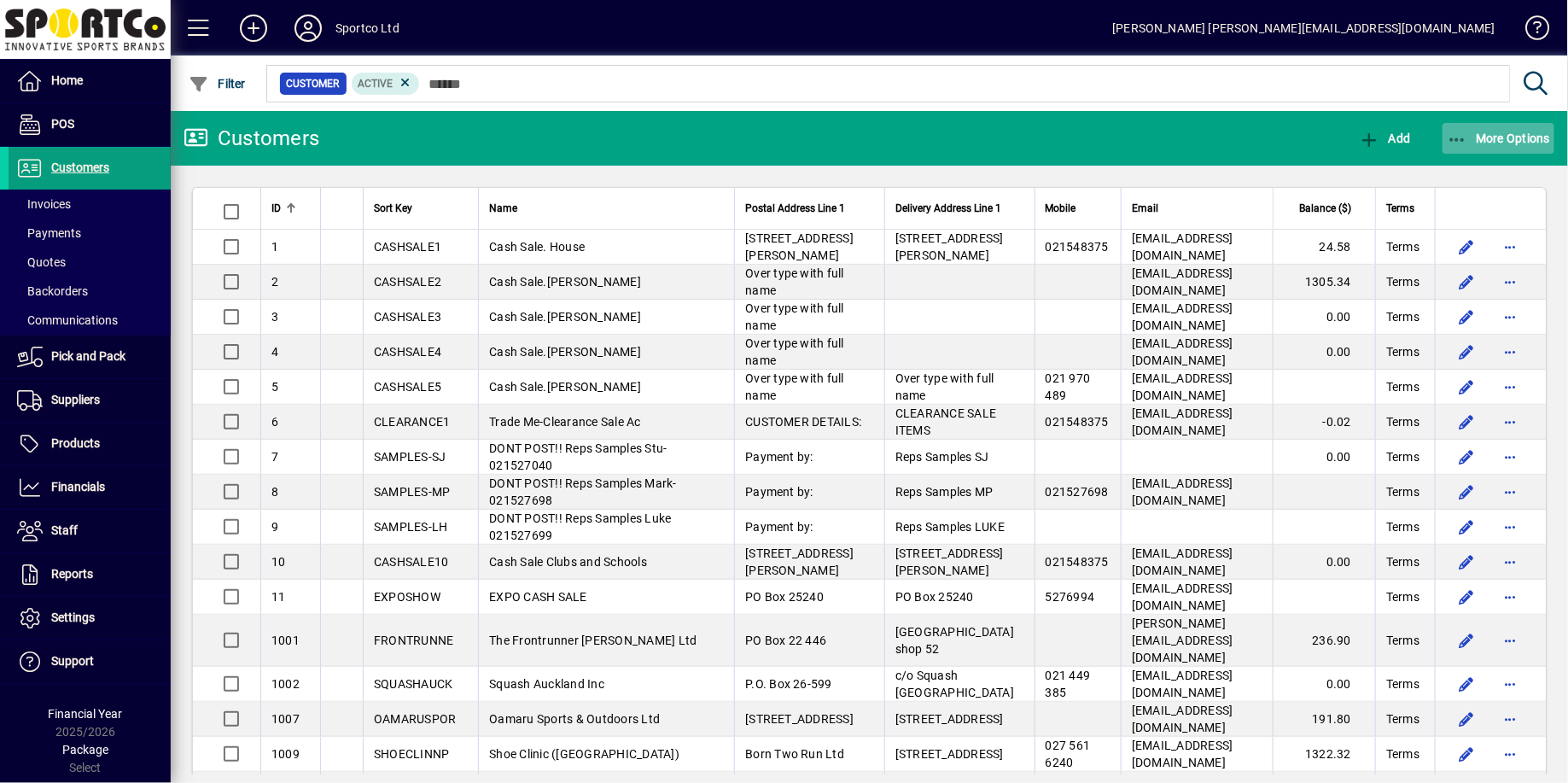
click at [1493, 141] on span "More Options" at bounding box center [1499, 138] width 104 height 14
